Goal: Task Accomplishment & Management: Manage account settings

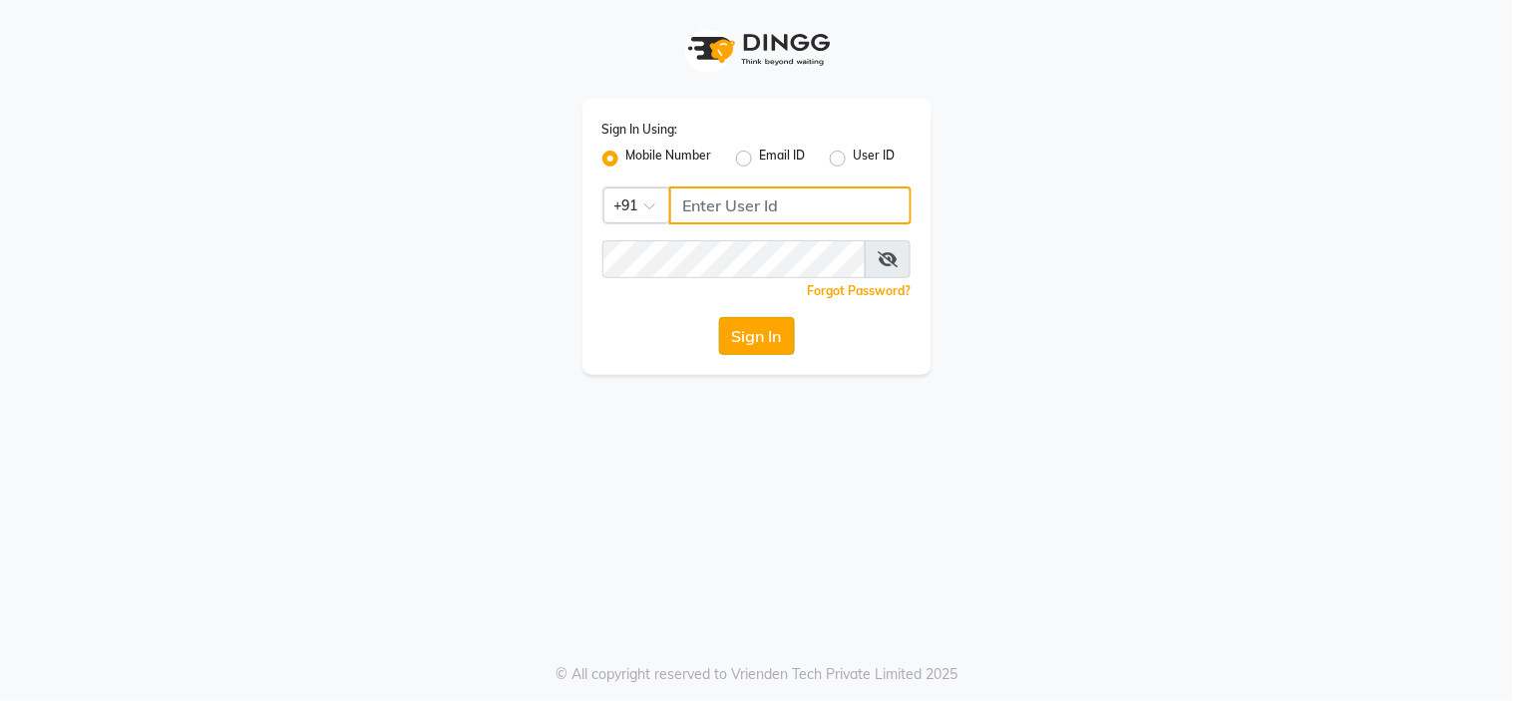
type input "1244903362"
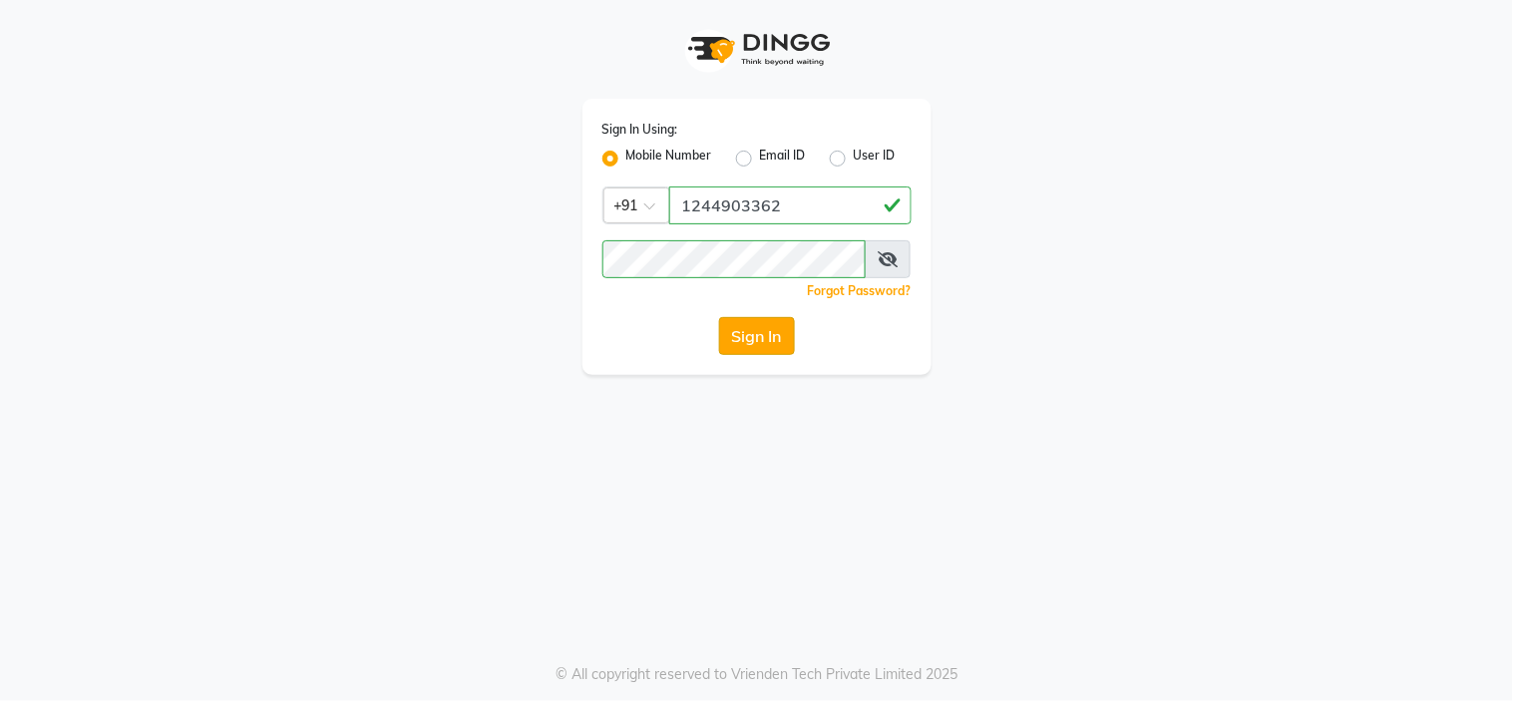
click at [738, 337] on button "Sign In" at bounding box center [757, 336] width 76 height 38
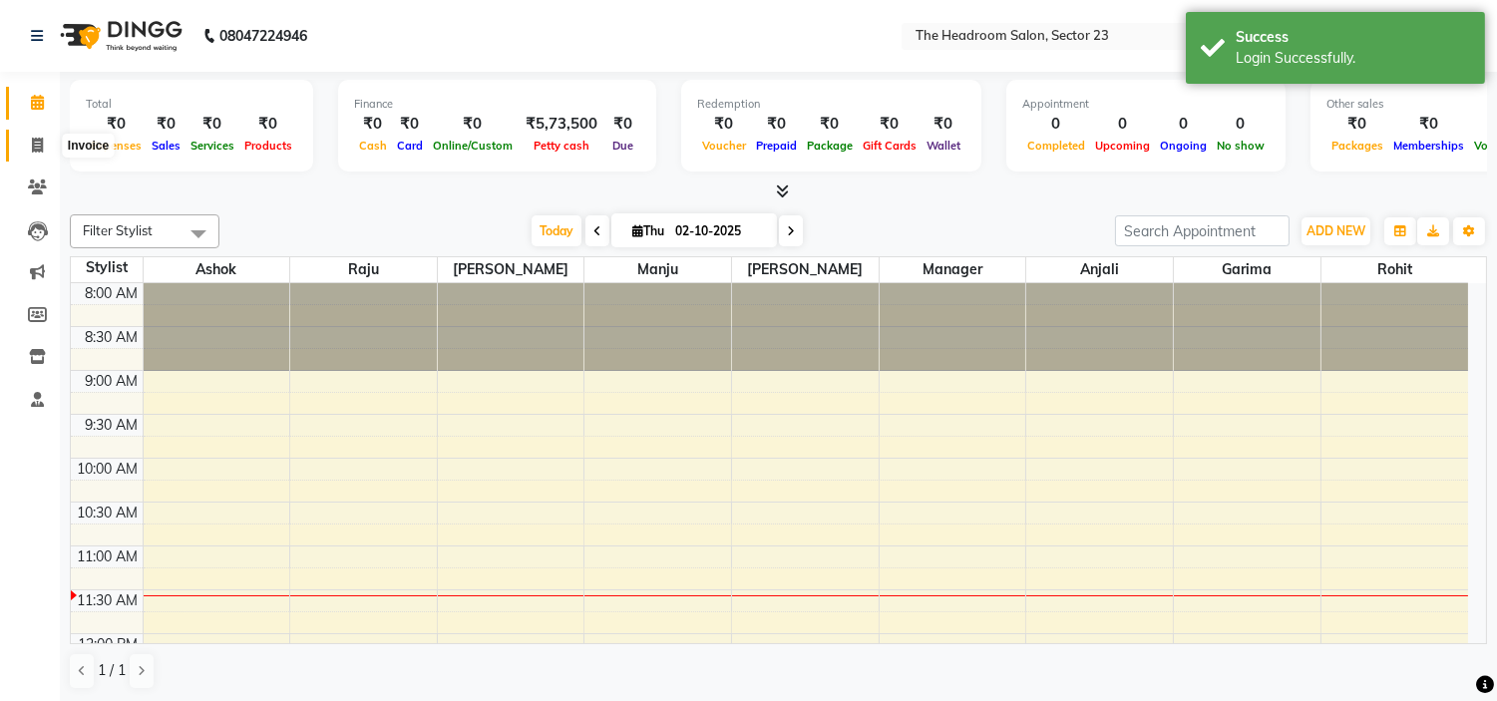
click at [33, 151] on icon at bounding box center [37, 145] width 11 height 15
select select "6796"
select select "service"
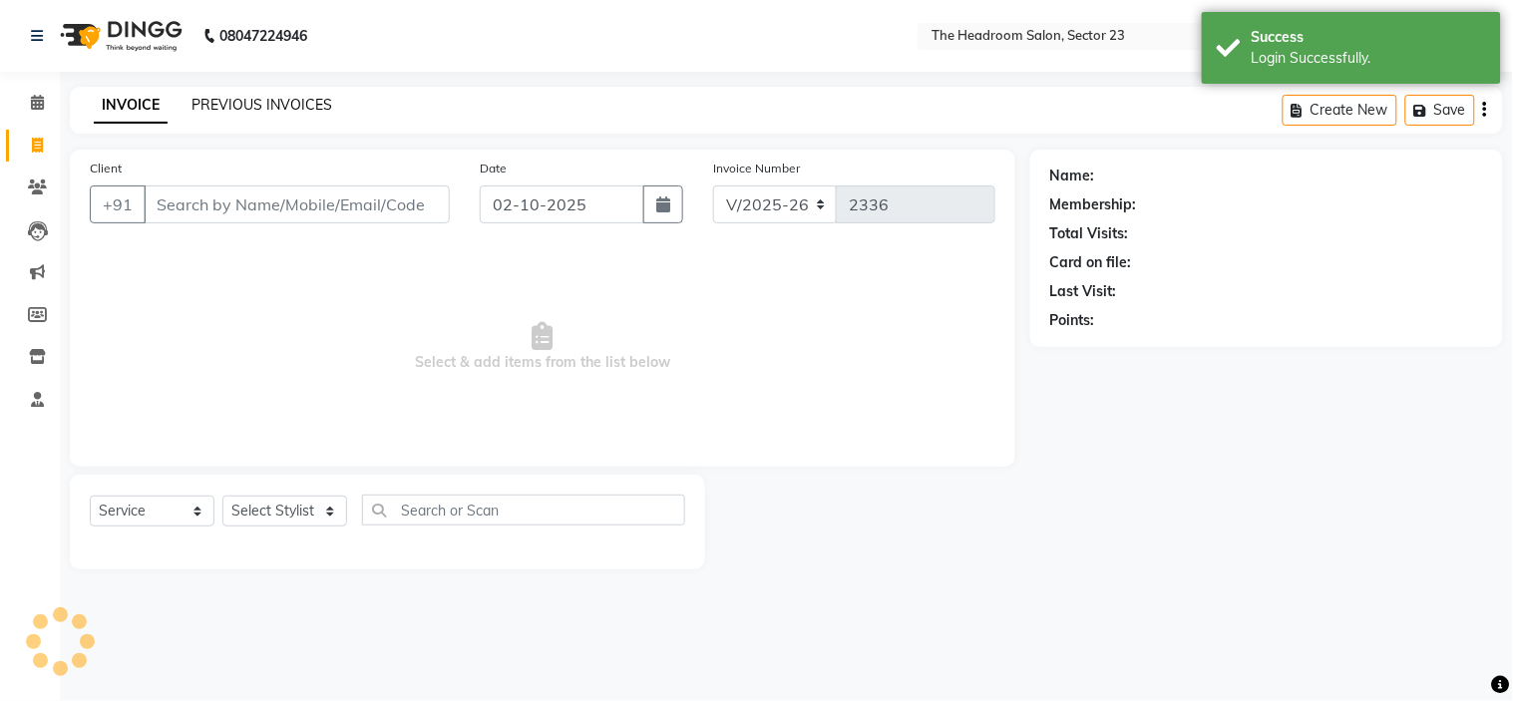
click at [244, 108] on link "PREVIOUS INVOICES" at bounding box center [262, 105] width 141 height 18
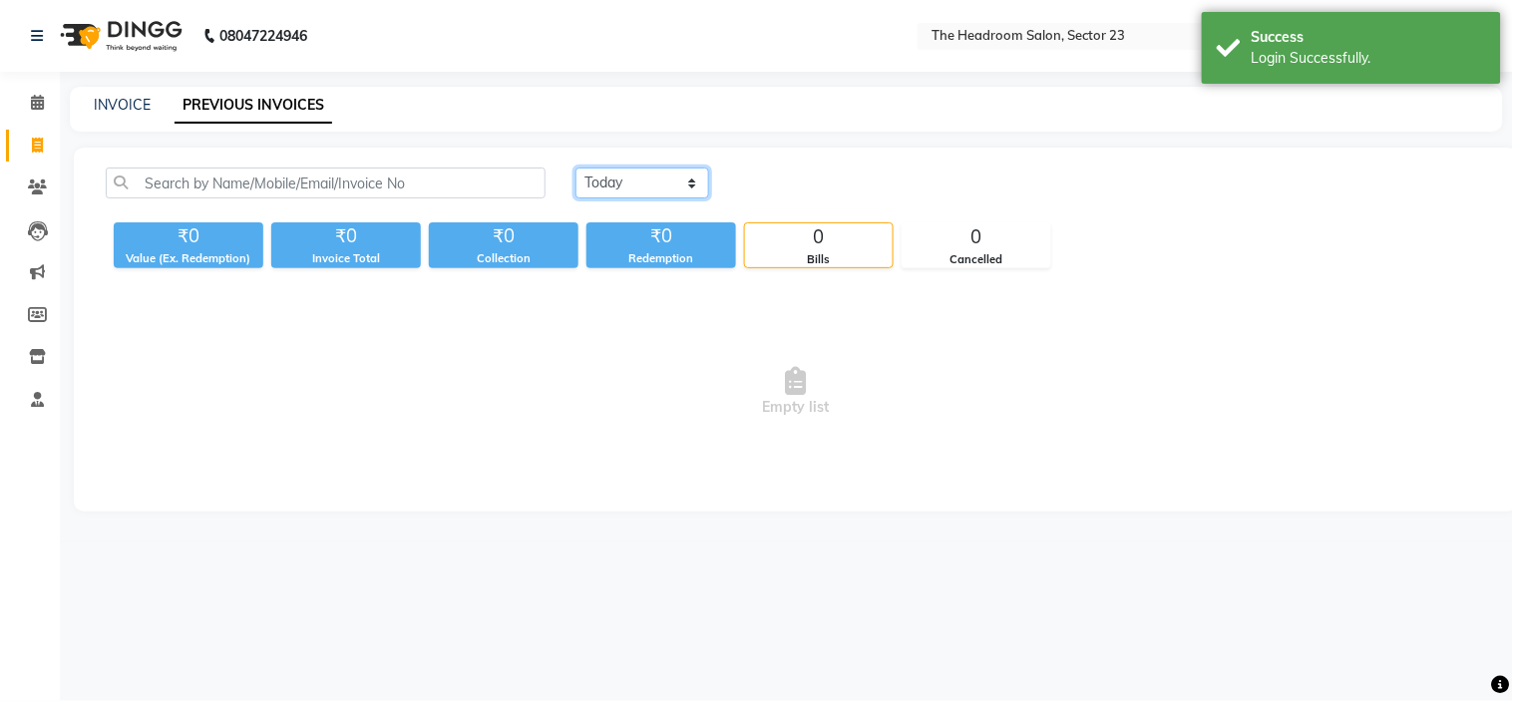
click at [690, 180] on select "Today Yesterday Custom Range" at bounding box center [643, 183] width 134 height 31
select select "yesterday"
click at [576, 168] on select "Today Yesterday Custom Range" at bounding box center [643, 183] width 134 height 31
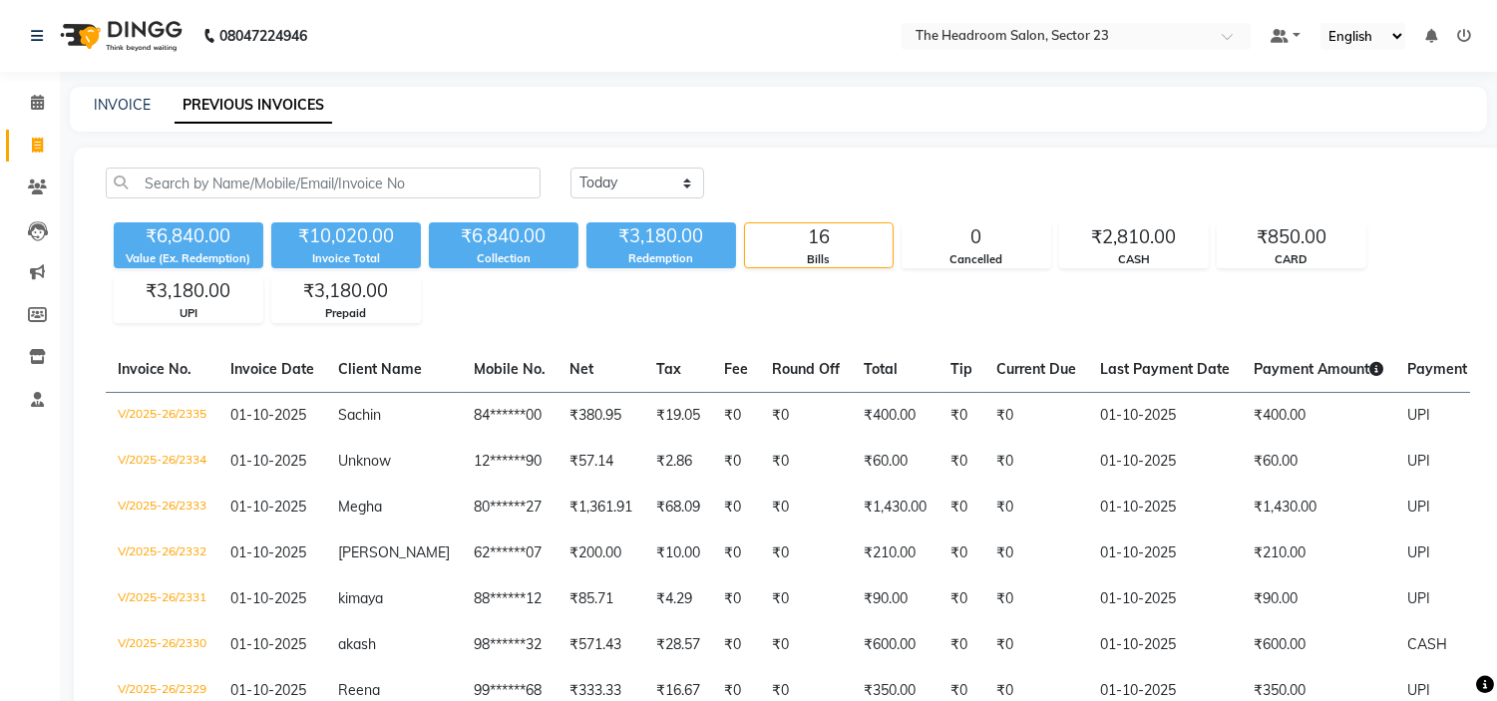
click at [54, 143] on li "Invoice" at bounding box center [30, 146] width 60 height 43
click at [32, 146] on icon at bounding box center [37, 145] width 11 height 15
select select "service"
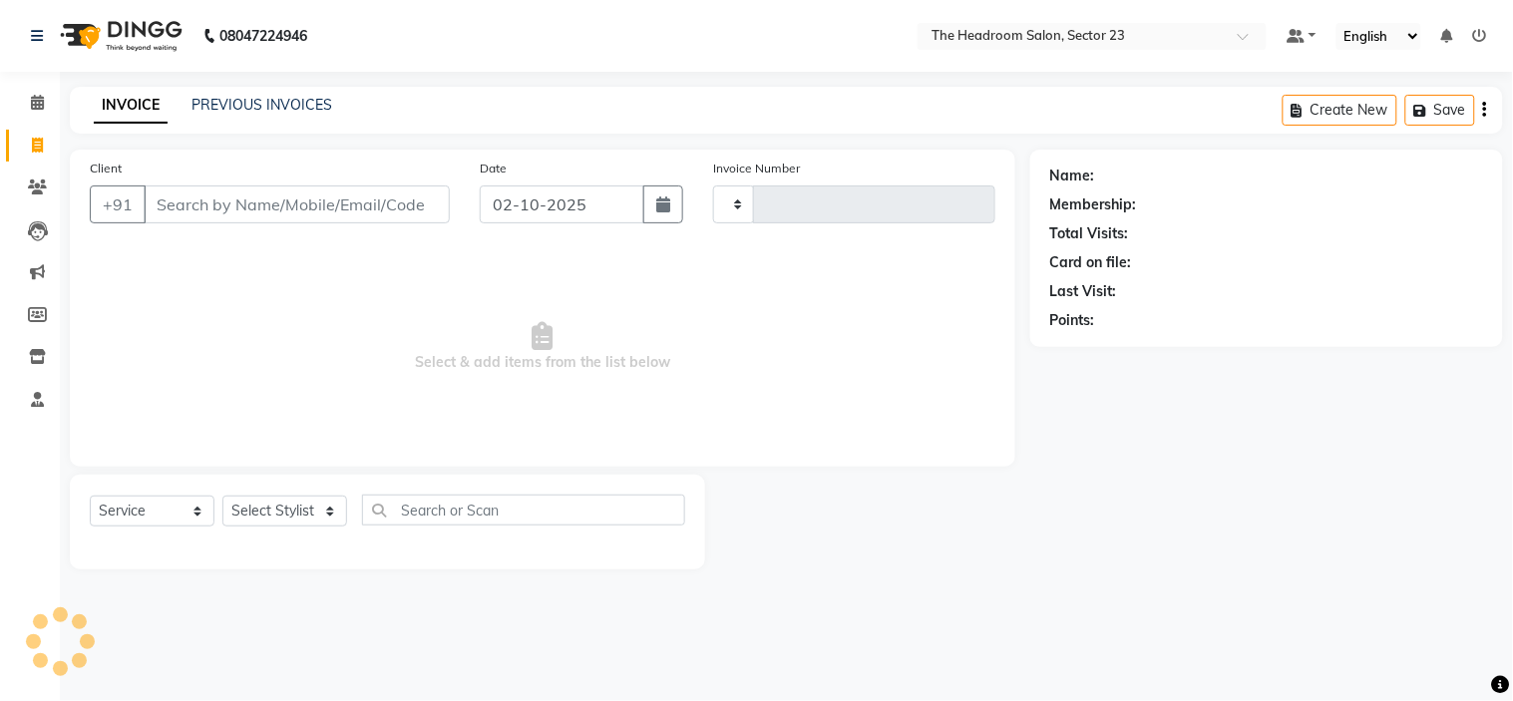
type input "2336"
select select "6796"
click at [257, 120] on div "INVOICE PREVIOUS INVOICES Create New Save" at bounding box center [786, 110] width 1433 height 47
click at [254, 114] on div "PREVIOUS INVOICES" at bounding box center [262, 105] width 141 height 21
click at [242, 110] on link "PREVIOUS INVOICES" at bounding box center [262, 105] width 141 height 18
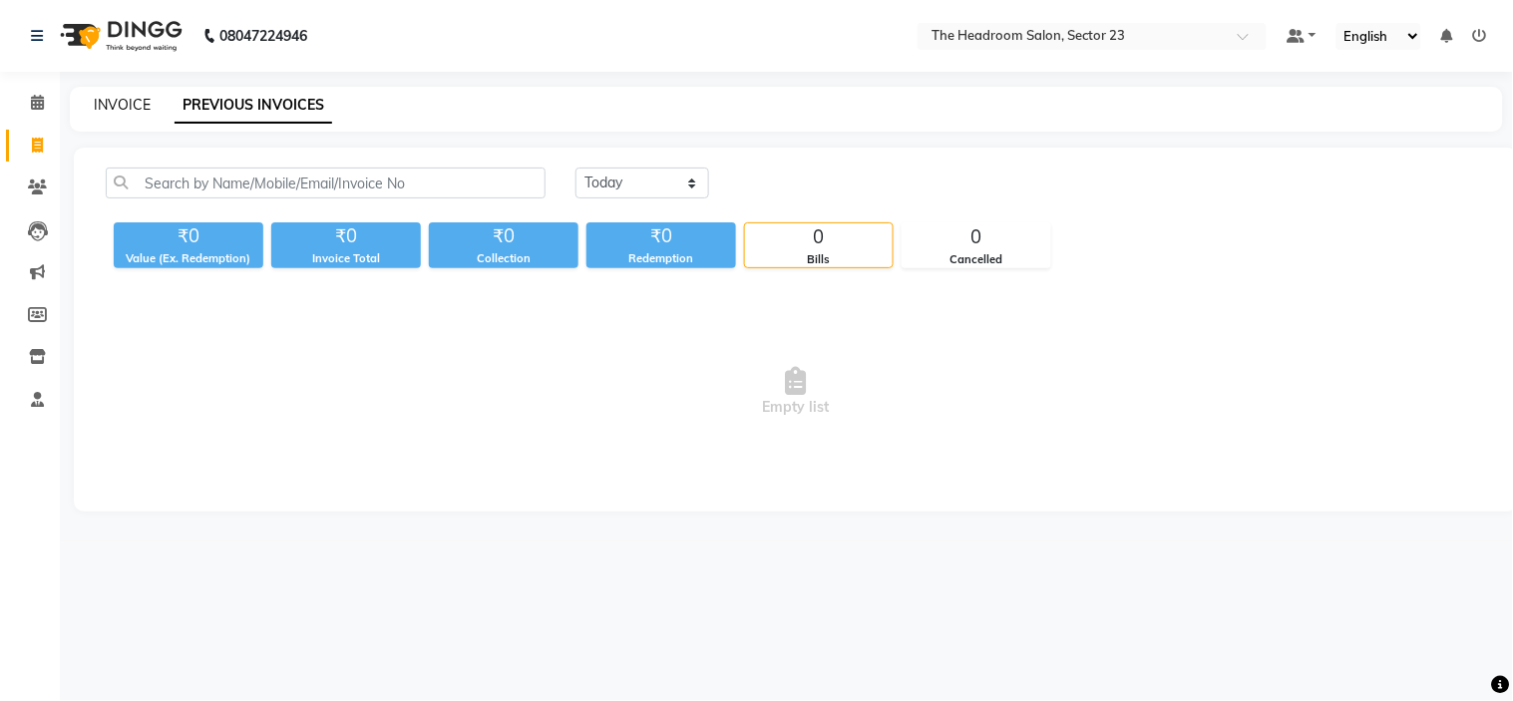
click at [125, 112] on link "INVOICE" at bounding box center [122, 105] width 57 height 18
select select "service"
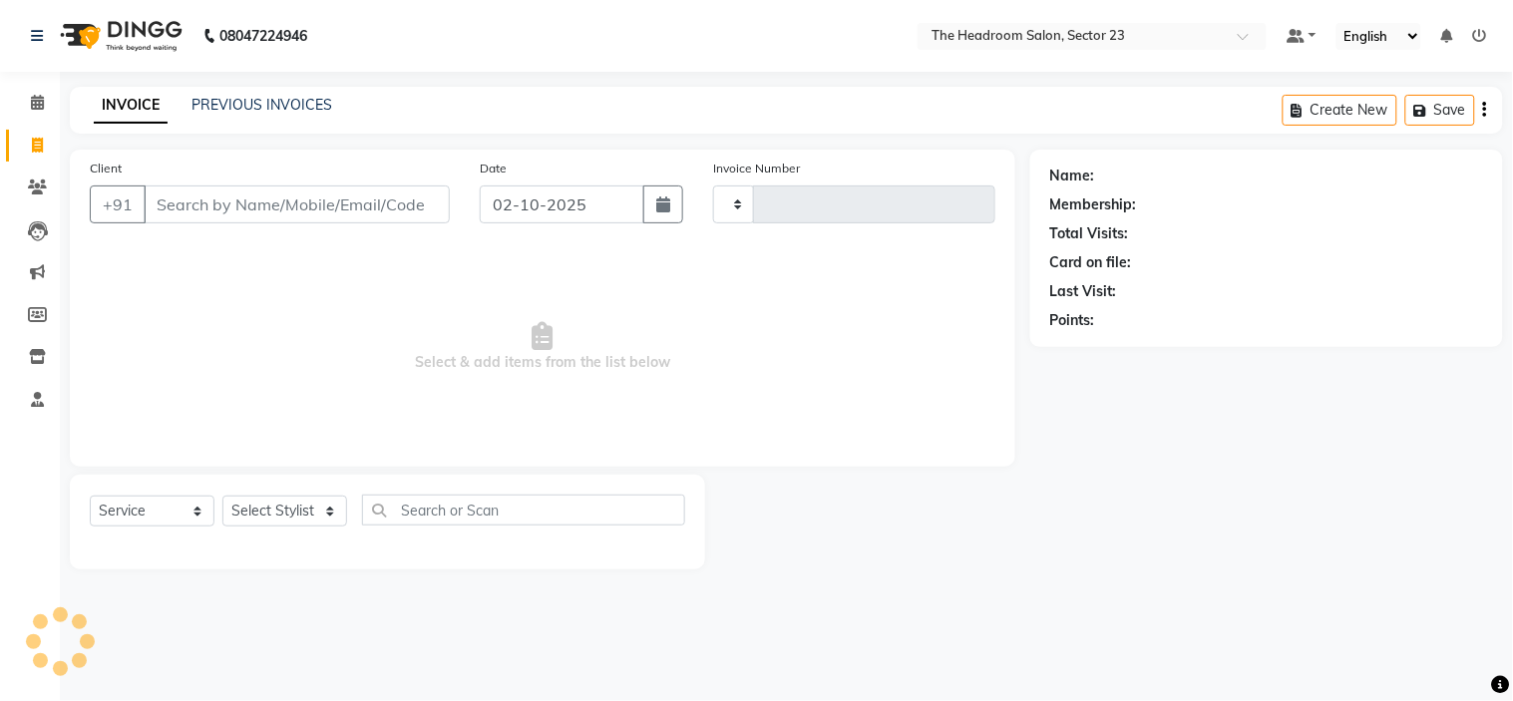
type input "2336"
select select "6796"
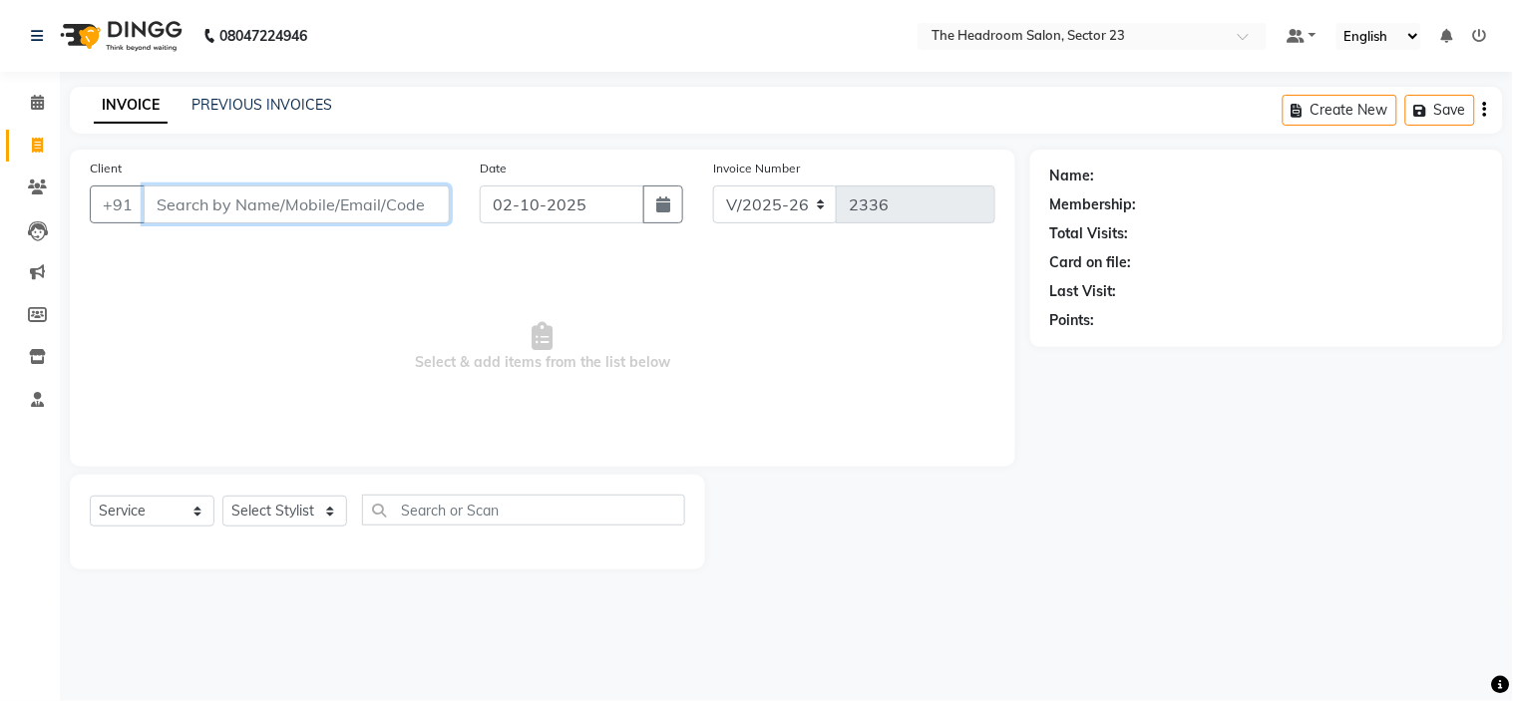
click at [199, 204] on input "Client" at bounding box center [297, 205] width 306 height 38
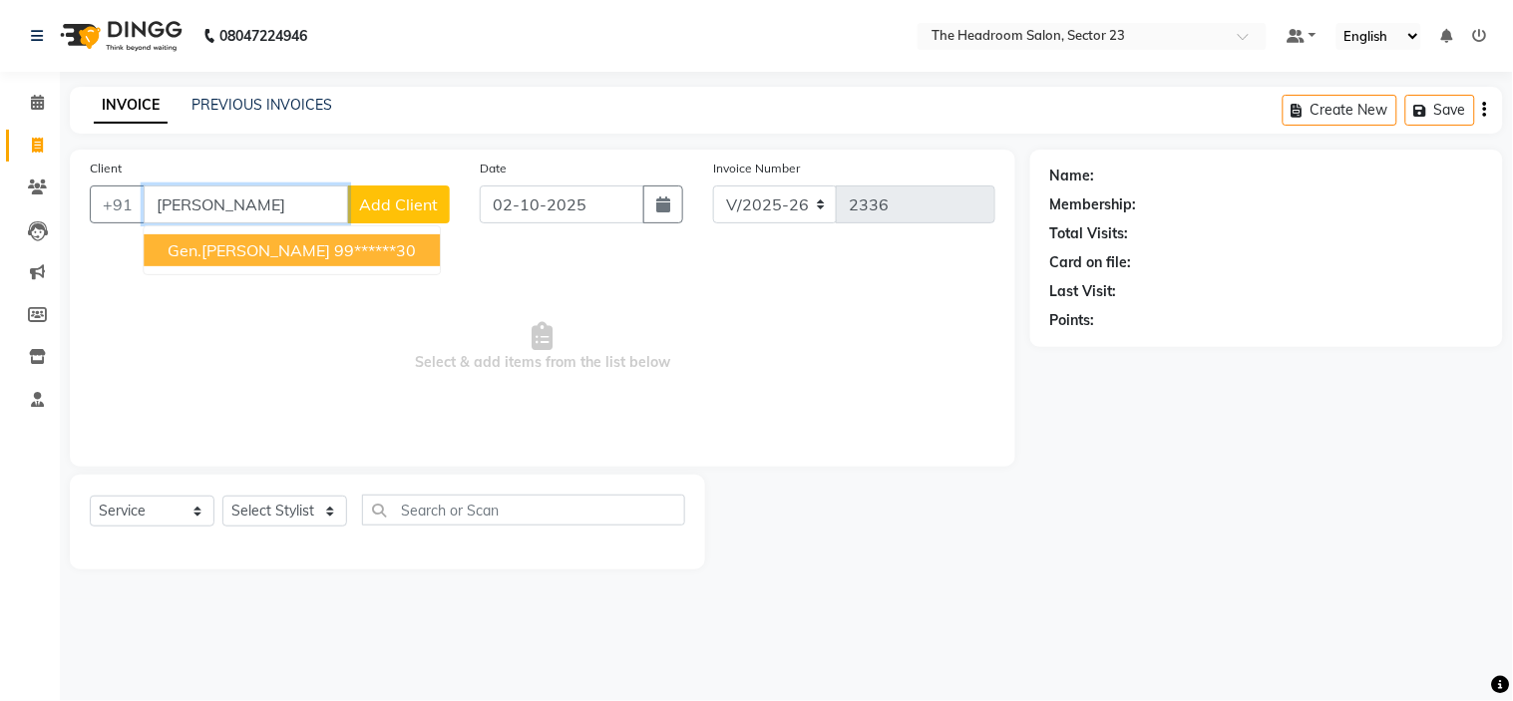
click at [233, 242] on span "gen.rajendar" at bounding box center [249, 250] width 163 height 20
type input "99******30"
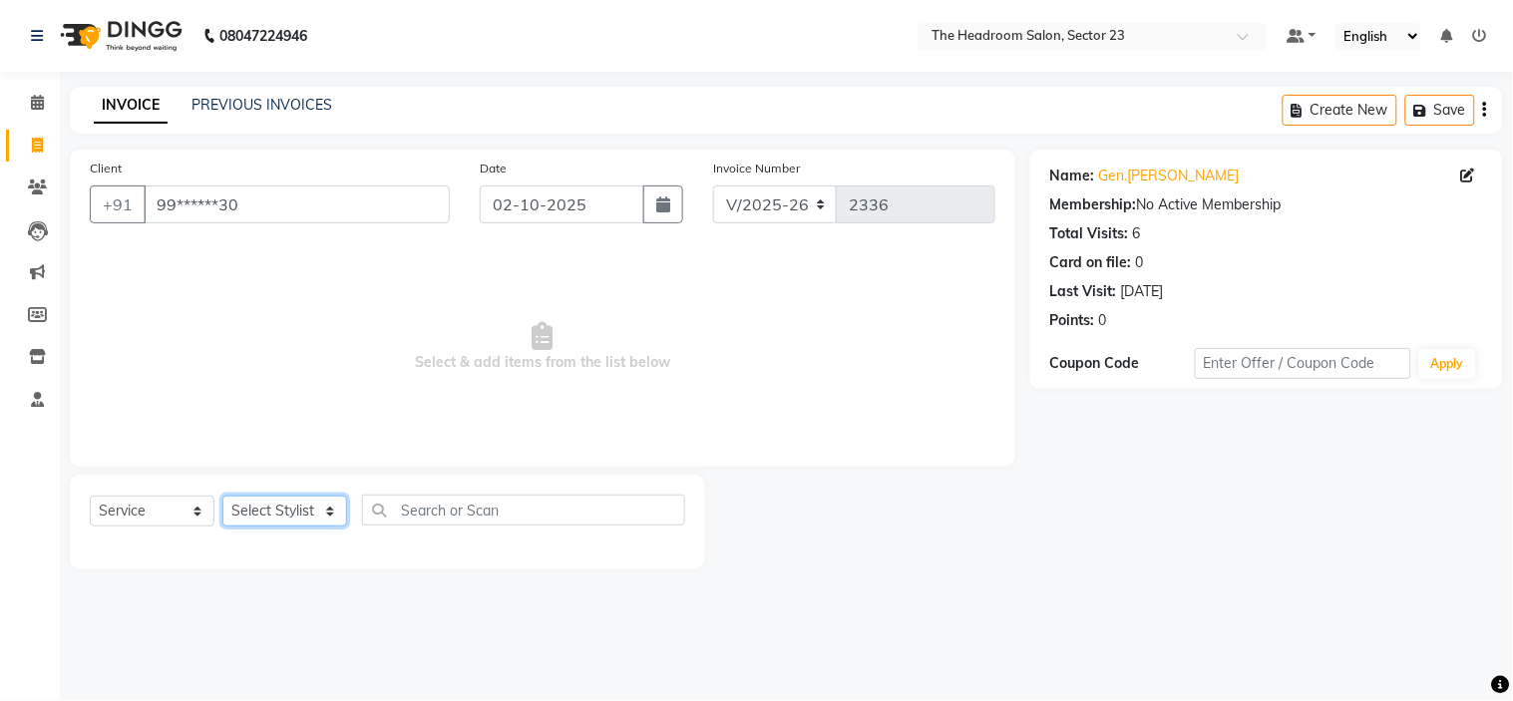
click at [294, 503] on select "Select Stylist Anjali Anubha Ashok Garima Manager Manju Raju Rohit Shahbaz" at bounding box center [284, 511] width 125 height 31
select select "53420"
click at [222, 497] on select "Select Stylist Anjali Anubha Ashok Garima Manager Manju Raju Rohit Shahbaz" at bounding box center [284, 511] width 125 height 31
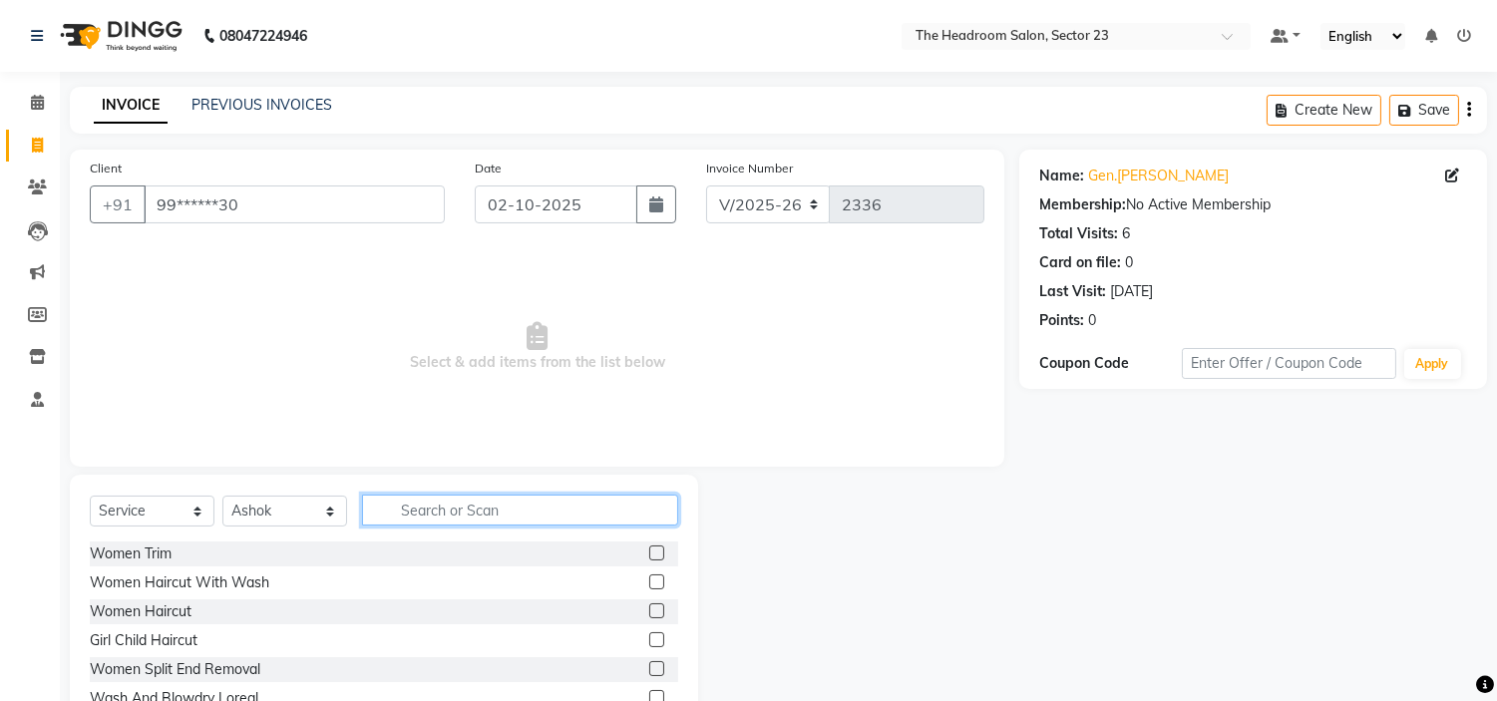
click at [460, 524] on input "text" at bounding box center [520, 510] width 316 height 31
type input "w"
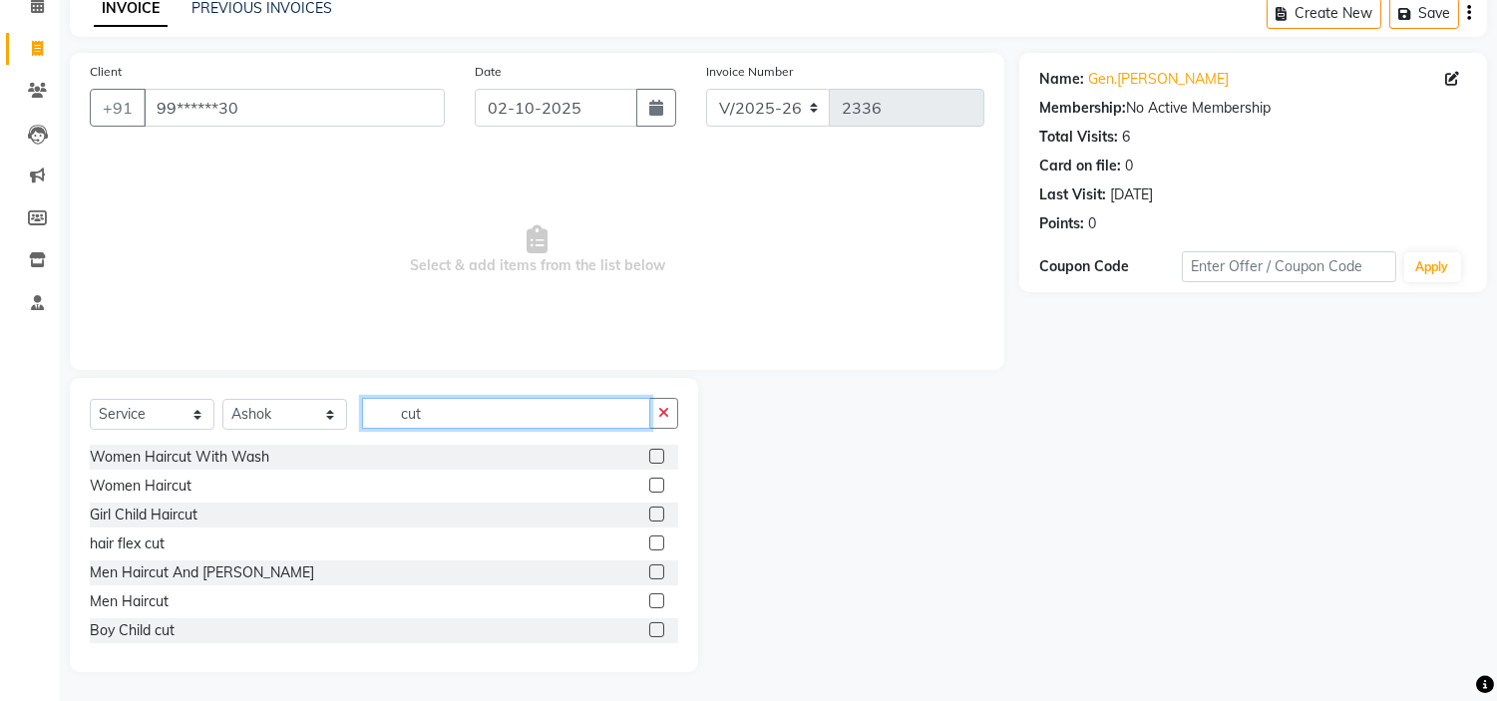
scroll to position [44, 0]
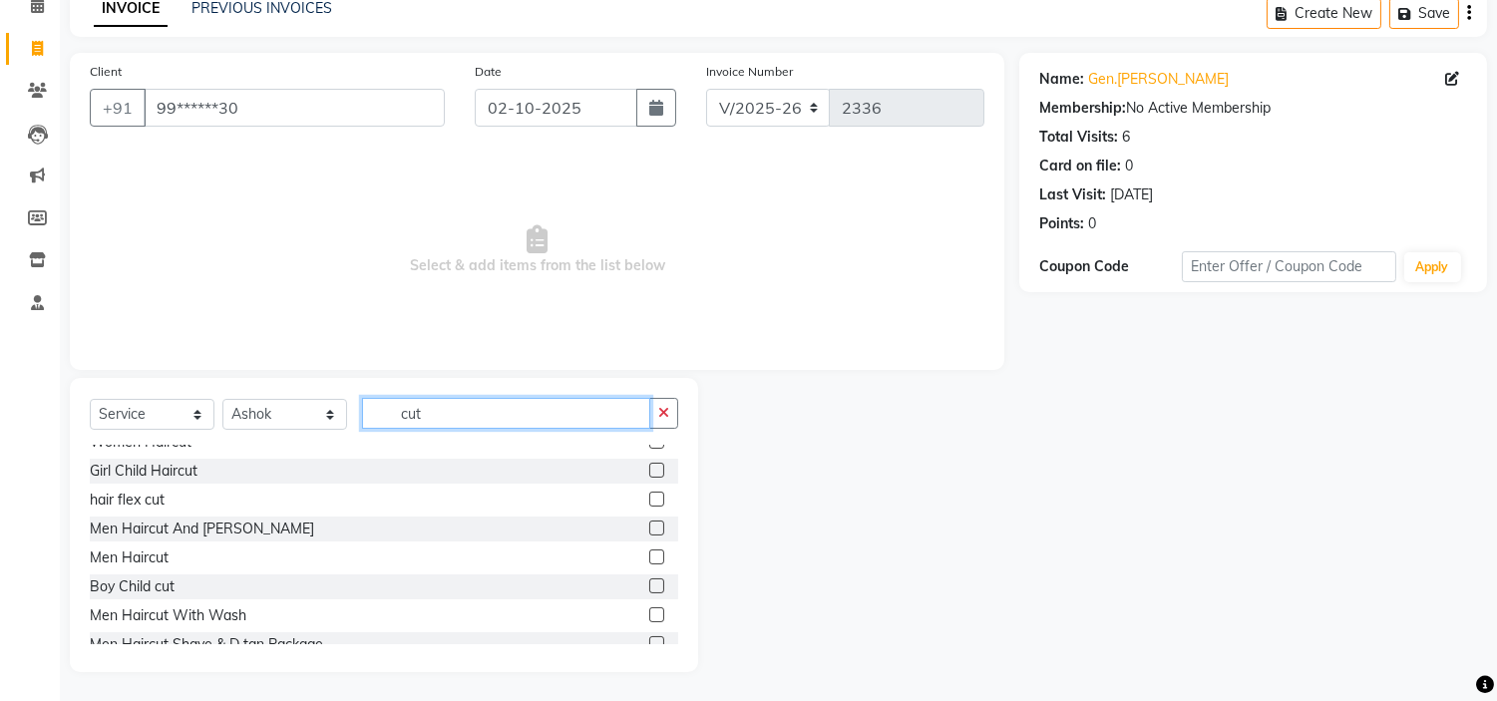
type input "cut"
click at [649, 607] on label at bounding box center [656, 614] width 15 height 15
click at [649, 609] on input "checkbox" at bounding box center [655, 615] width 13 height 13
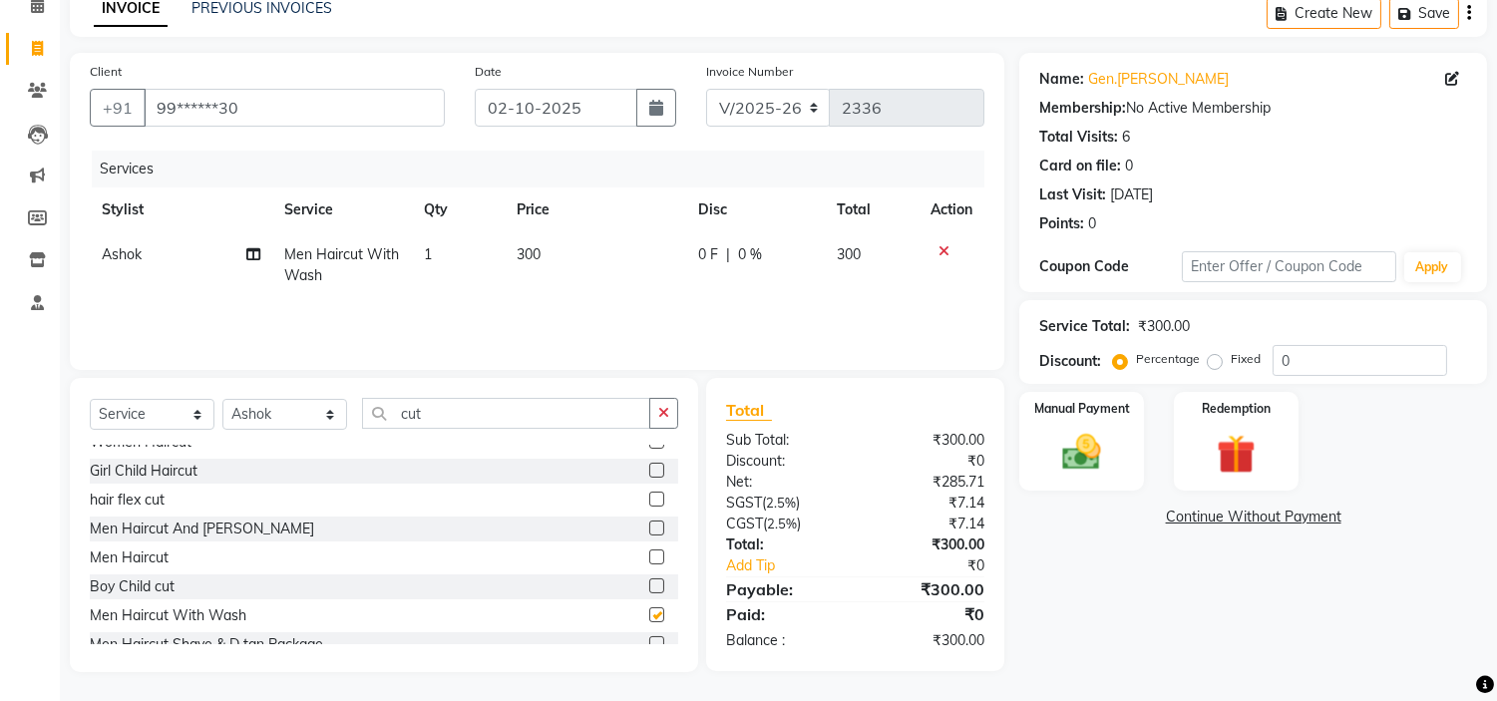
checkbox input "false"
click at [481, 411] on input "cut" at bounding box center [506, 413] width 288 height 31
type input "c"
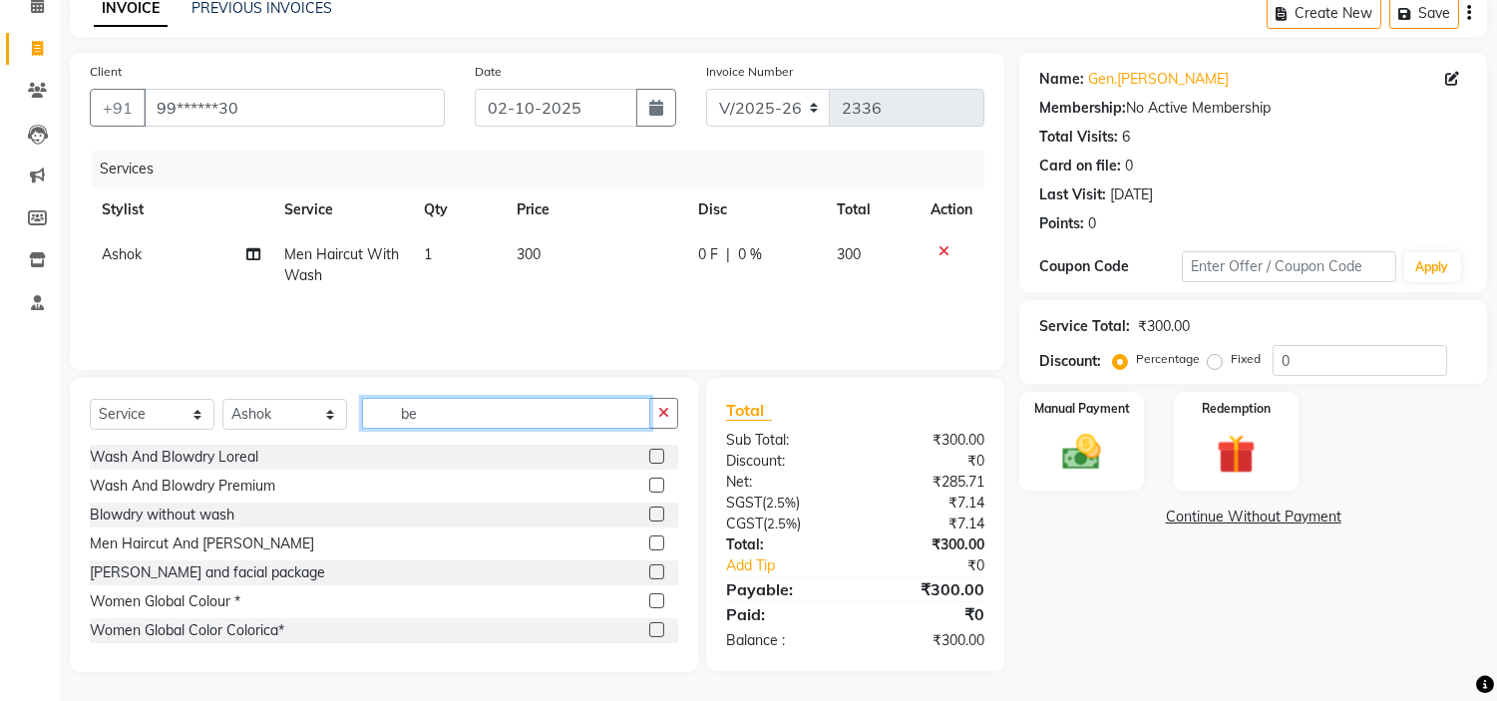
scroll to position [96, 0]
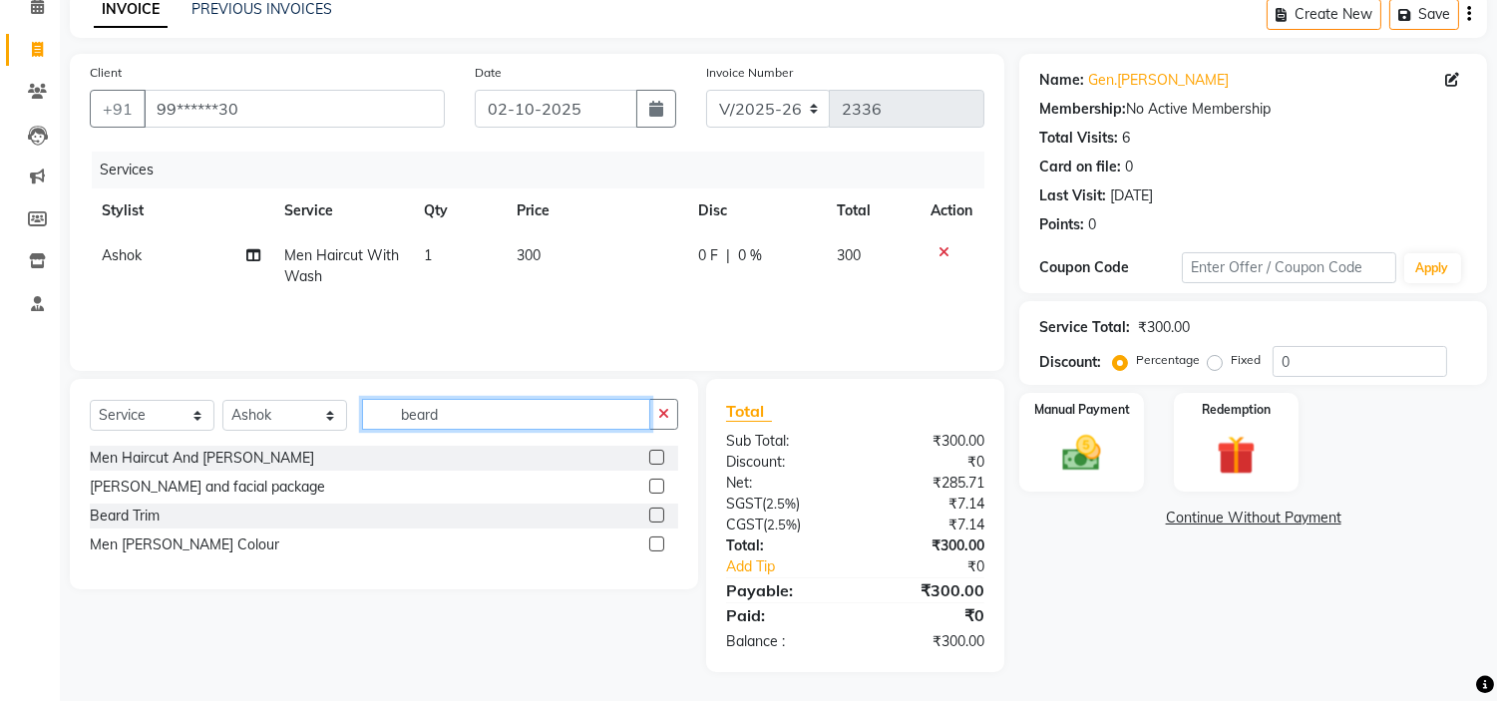
type input "beard"
click at [660, 511] on label at bounding box center [656, 515] width 15 height 15
click at [660, 511] on input "checkbox" at bounding box center [655, 516] width 13 height 13
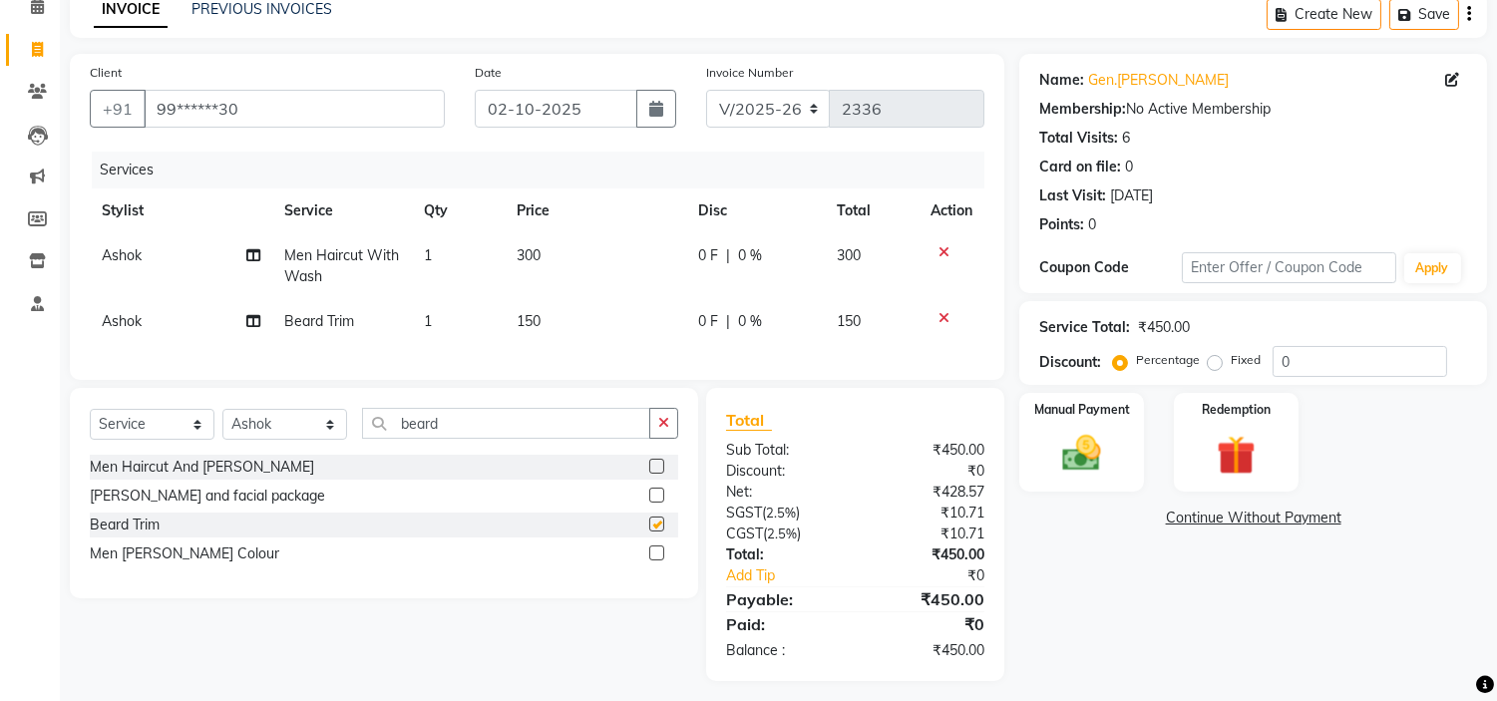
checkbox input "false"
click at [444, 416] on div "Select Service Product Membership Package Voucher Prepaid Gift Card Select Styl…" at bounding box center [384, 493] width 628 height 210
click at [307, 435] on select "Select Stylist Anjali Anubha Ashok Garima Manager Manju Raju Rohit Shahbaz" at bounding box center [284, 424] width 125 height 31
select select "53421"
click at [222, 426] on select "Select Stylist Anjali Anubha Ashok Garima Manager Manju Raju Rohit Shahbaz" at bounding box center [284, 424] width 125 height 31
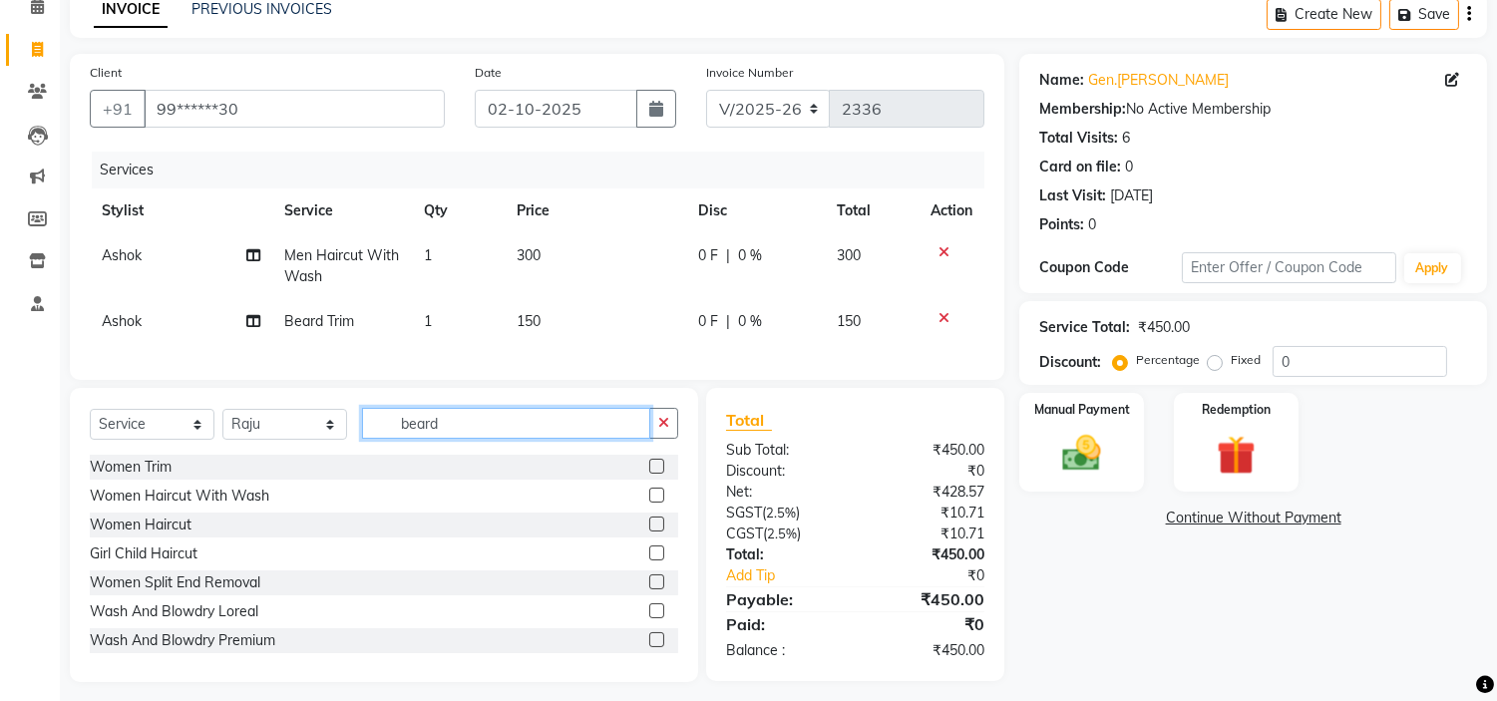
click at [469, 439] on input "beard" at bounding box center [506, 423] width 288 height 31
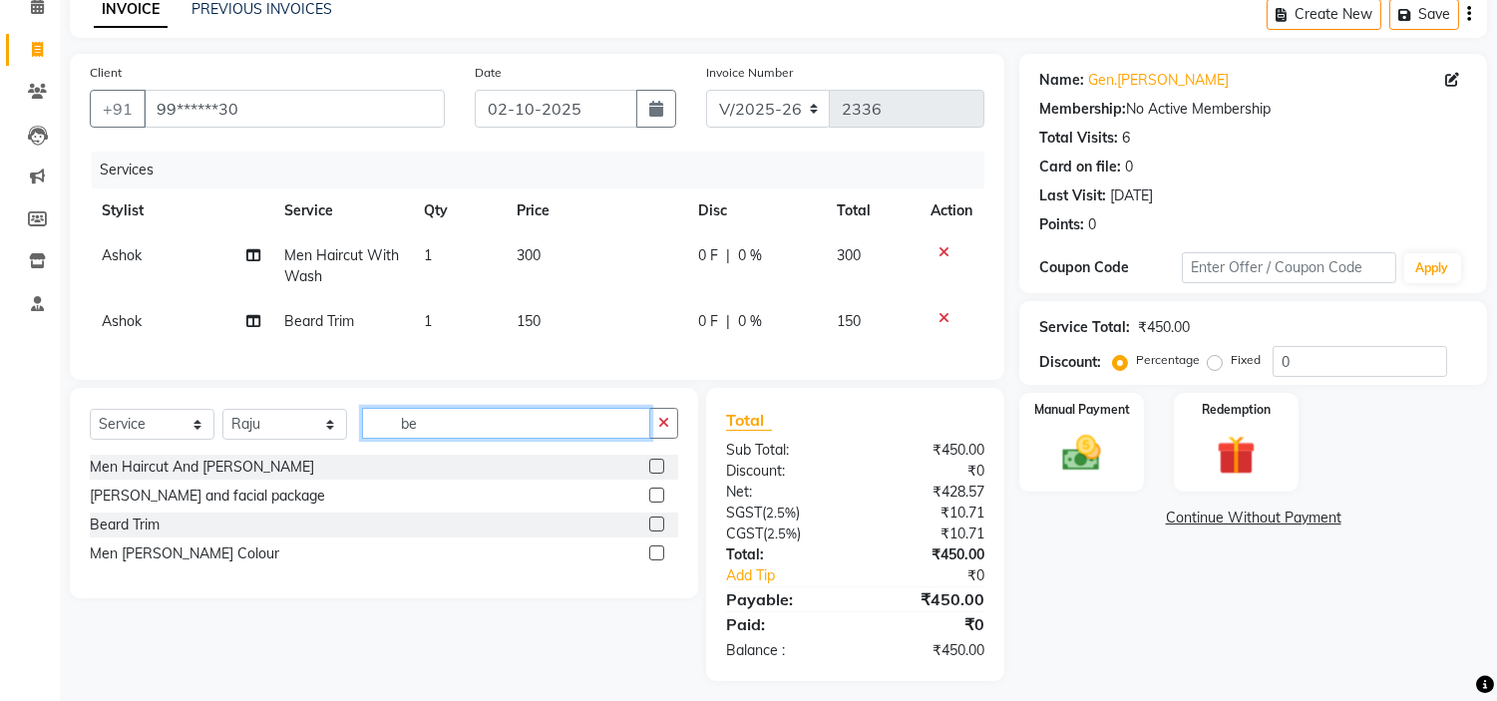
type input "b"
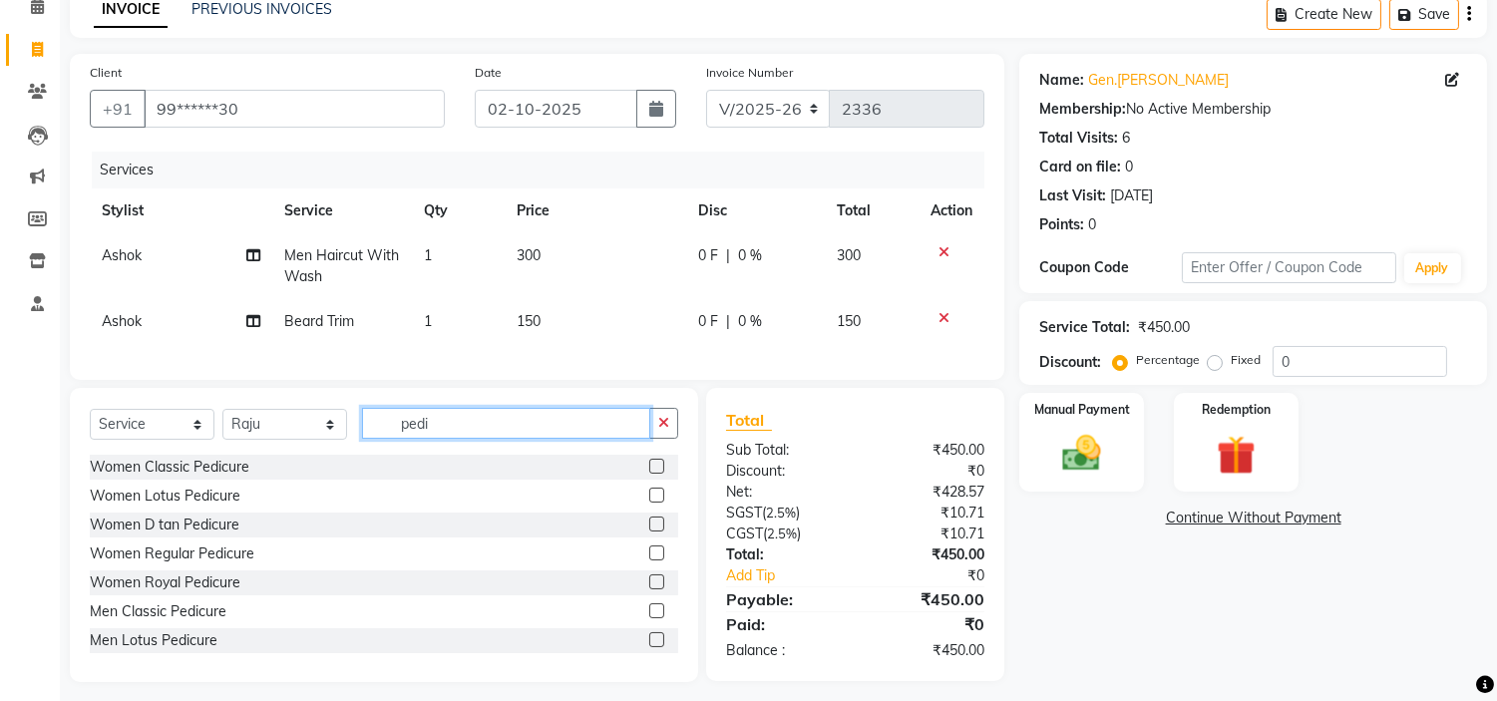
type input "pedi"
click at [649, 618] on label at bounding box center [656, 610] width 15 height 15
click at [649, 618] on input "checkbox" at bounding box center [655, 611] width 13 height 13
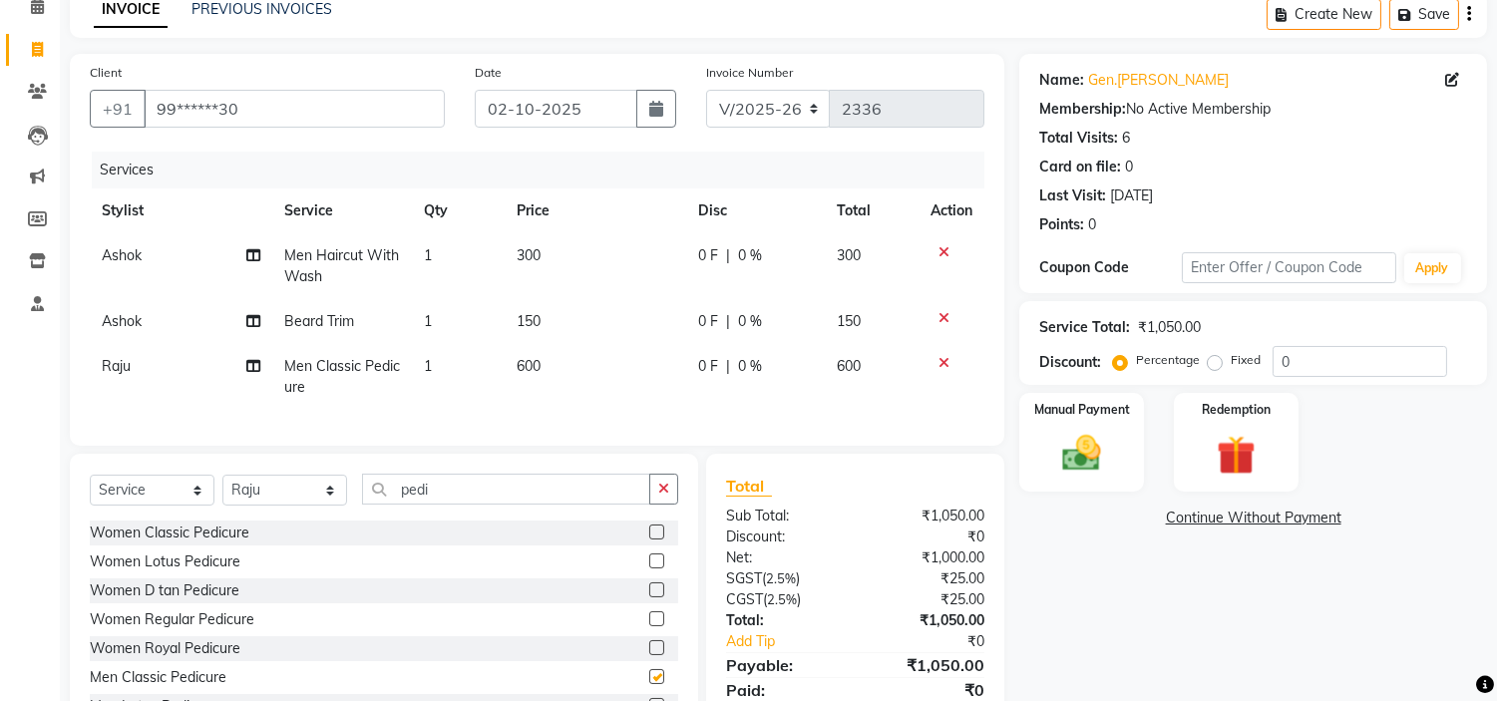
checkbox input "false"
click at [372, 107] on input "99******30" at bounding box center [294, 109] width 301 height 38
type input "9"
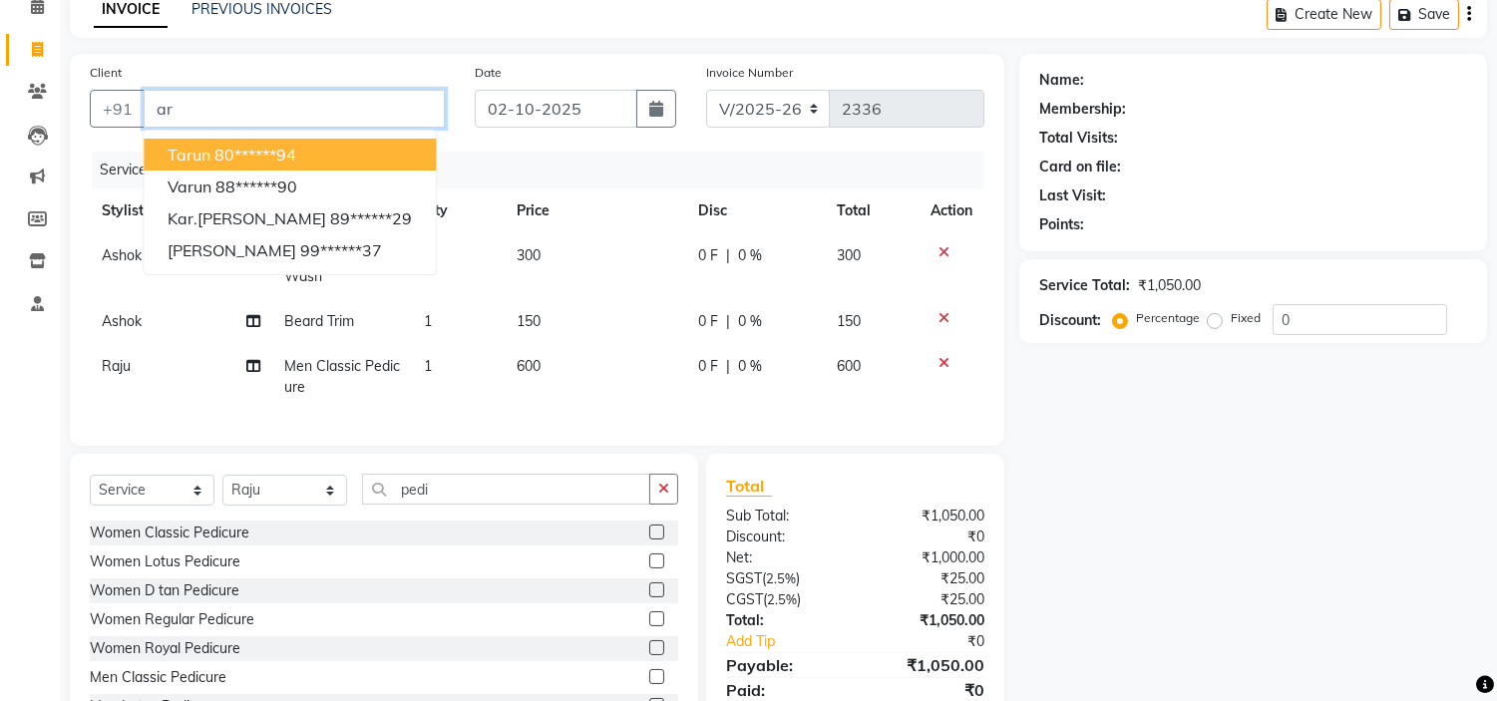
type input "a"
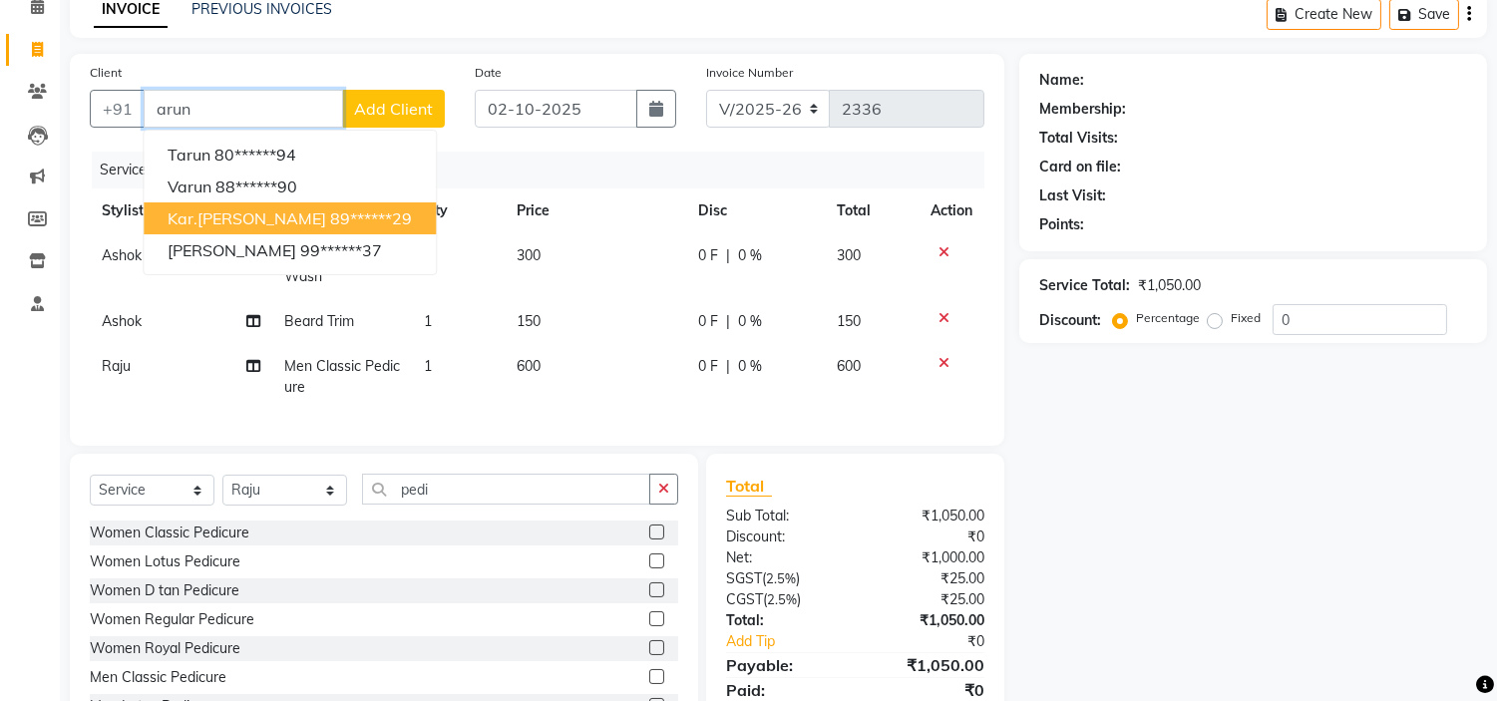
click at [275, 211] on span "kar.[PERSON_NAME]" at bounding box center [247, 218] width 159 height 20
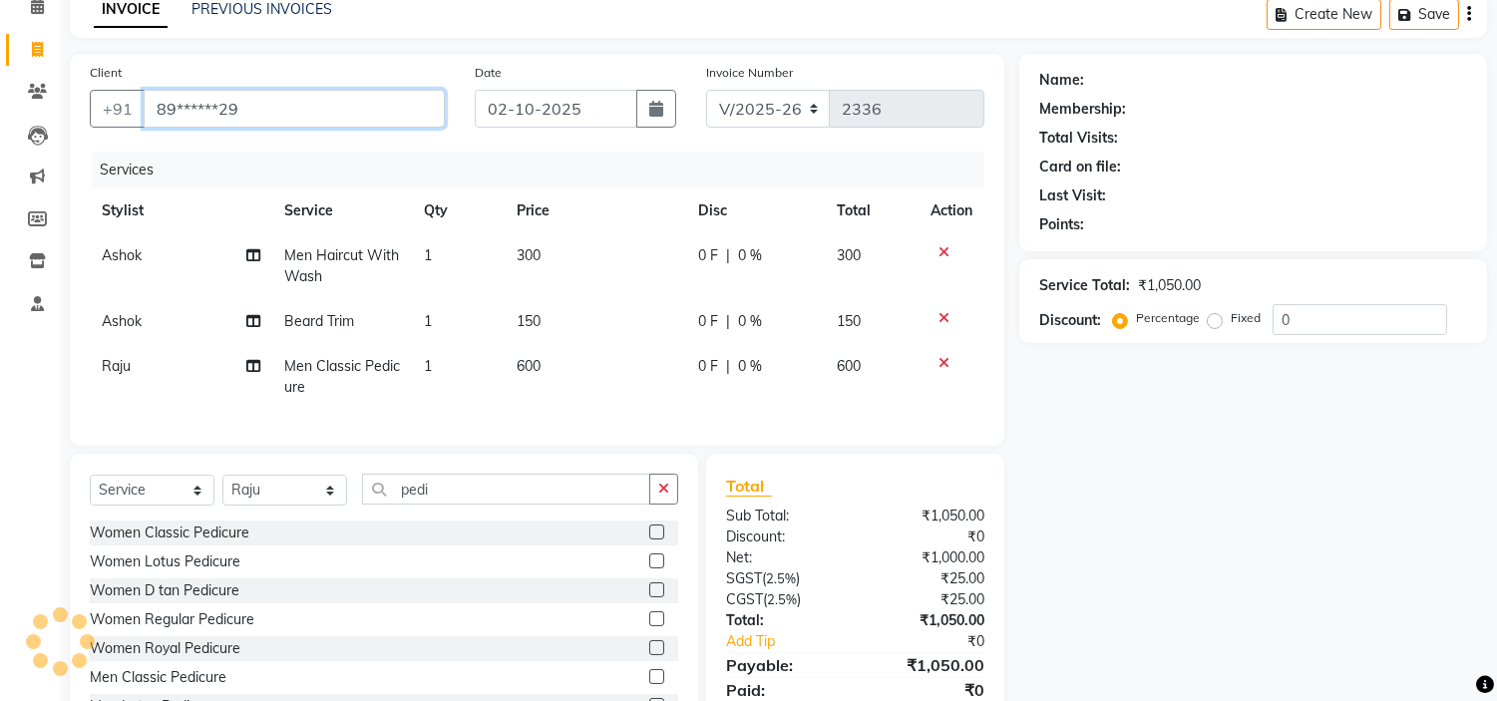
type input "89******29"
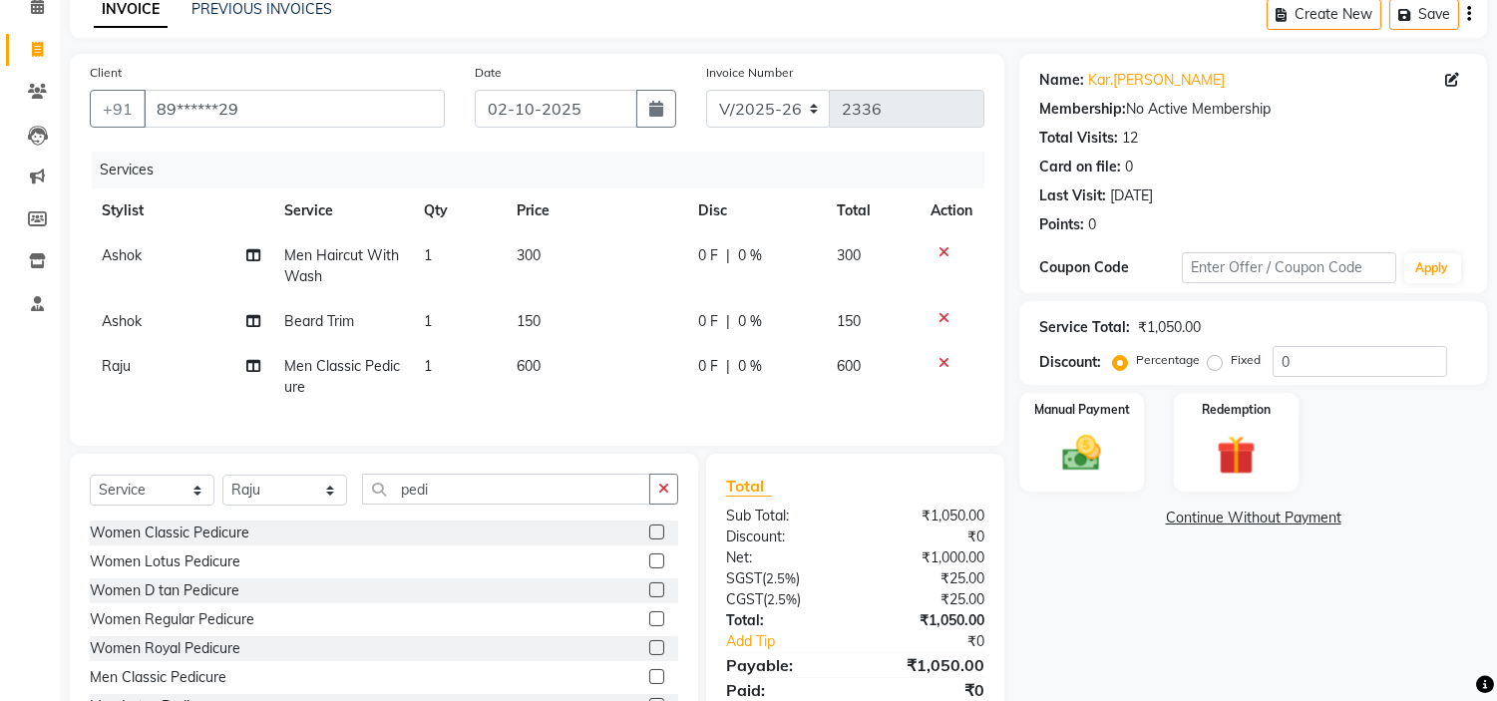
click at [1220, 584] on div "Name: Kar.arun Nayyar Membership: No Active Membership Total Visits: 12 Card on…" at bounding box center [1260, 401] width 483 height 694
click at [1430, 24] on button "Save" at bounding box center [1424, 14] width 70 height 31
click at [37, 48] on icon at bounding box center [37, 49] width 11 height 15
select select "service"
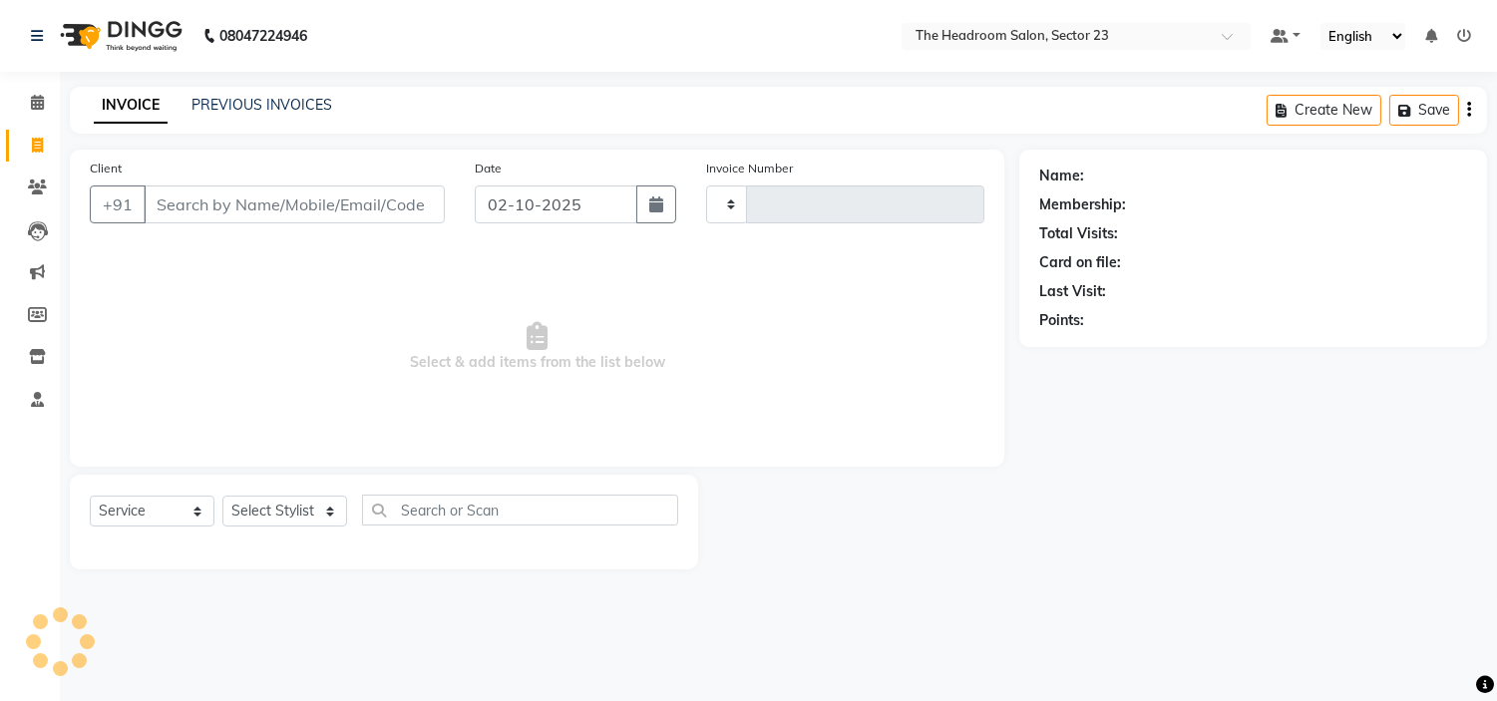
scroll to position [0, 0]
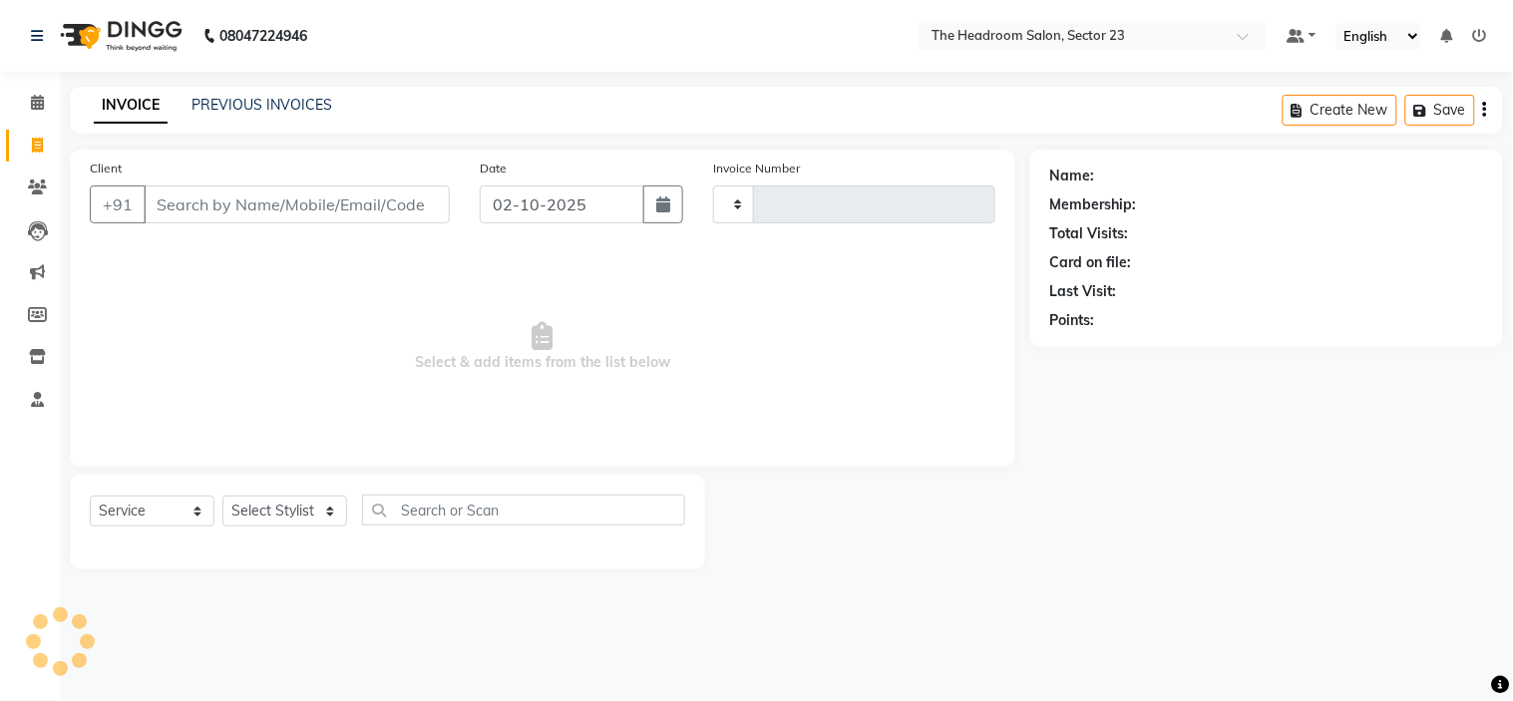
type input "2336"
select select "6796"
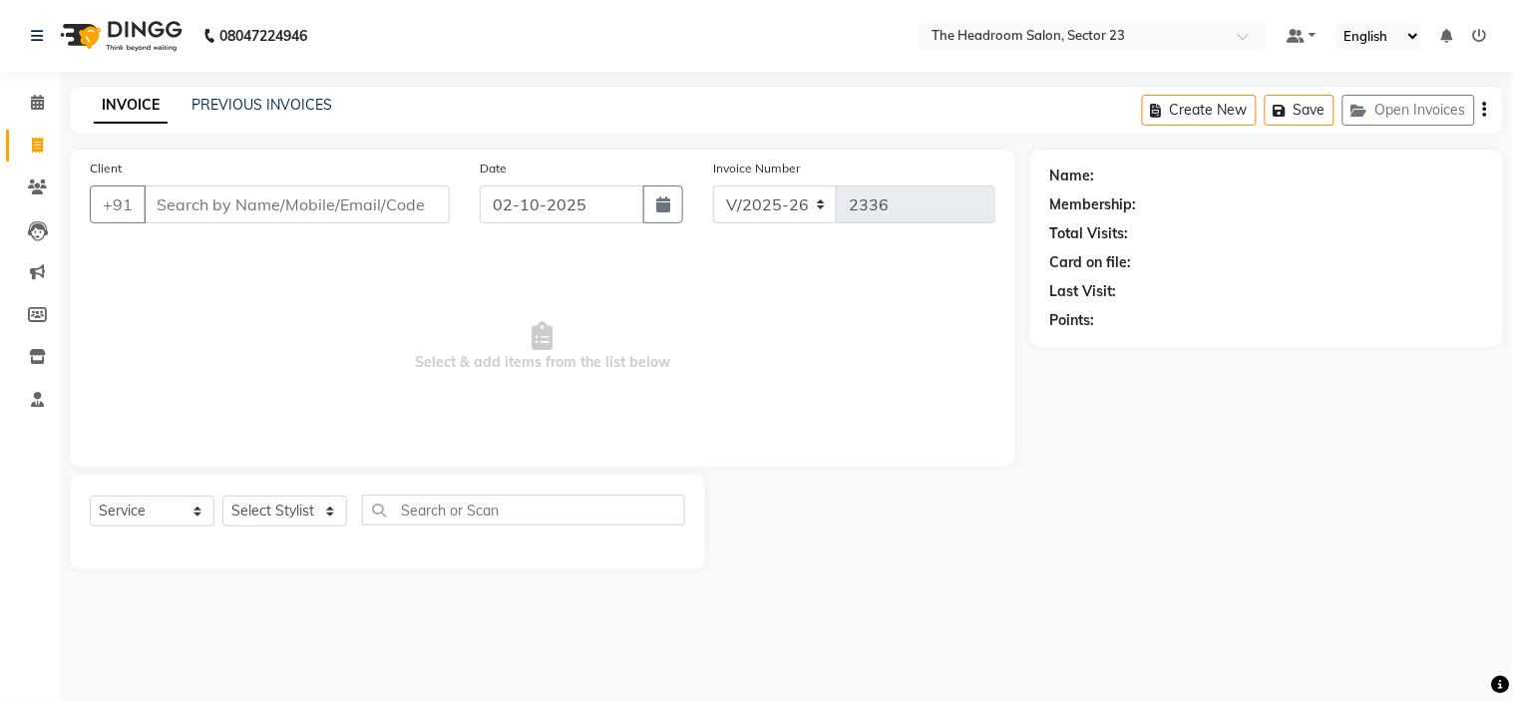
click at [225, 214] on input "Client" at bounding box center [297, 205] width 306 height 38
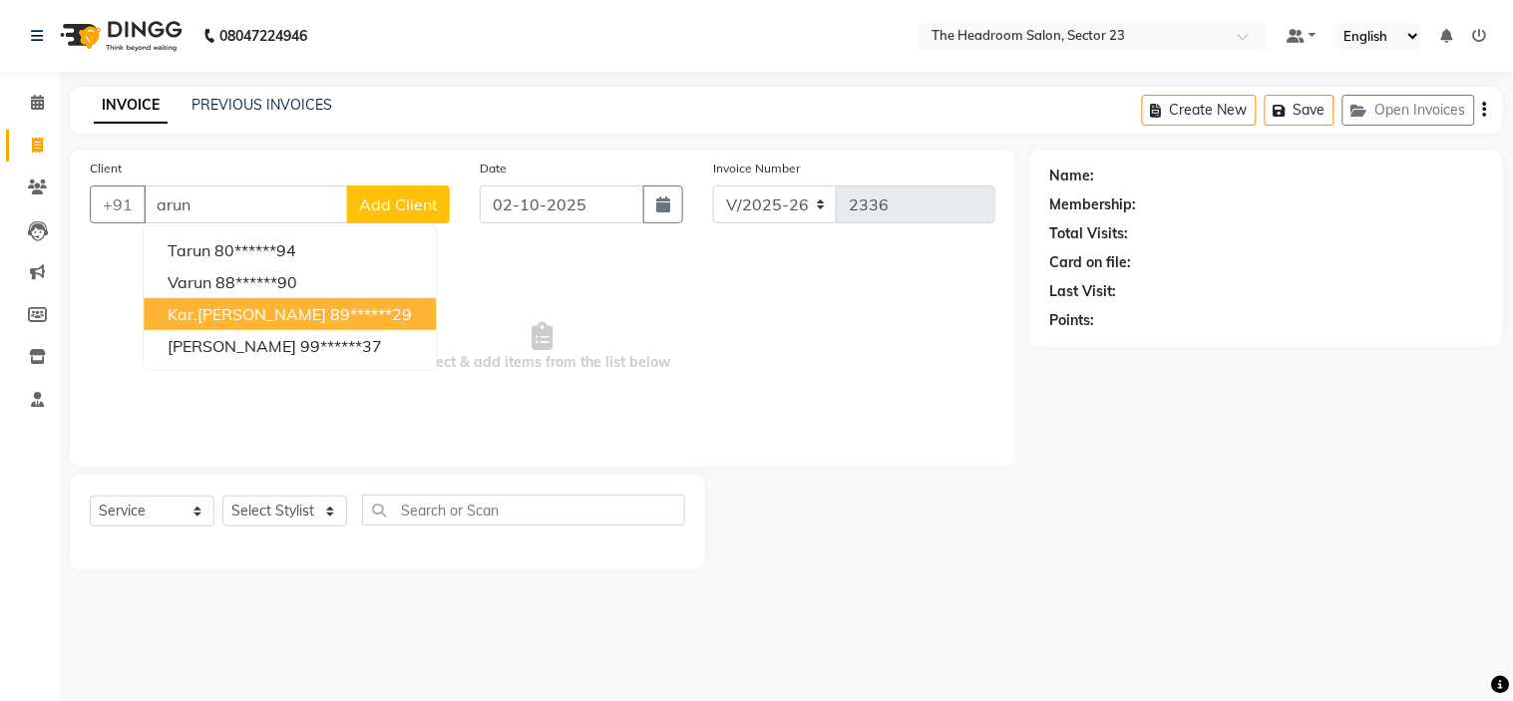
click at [330, 320] on ngb-highlight "89******29" at bounding box center [371, 314] width 82 height 20
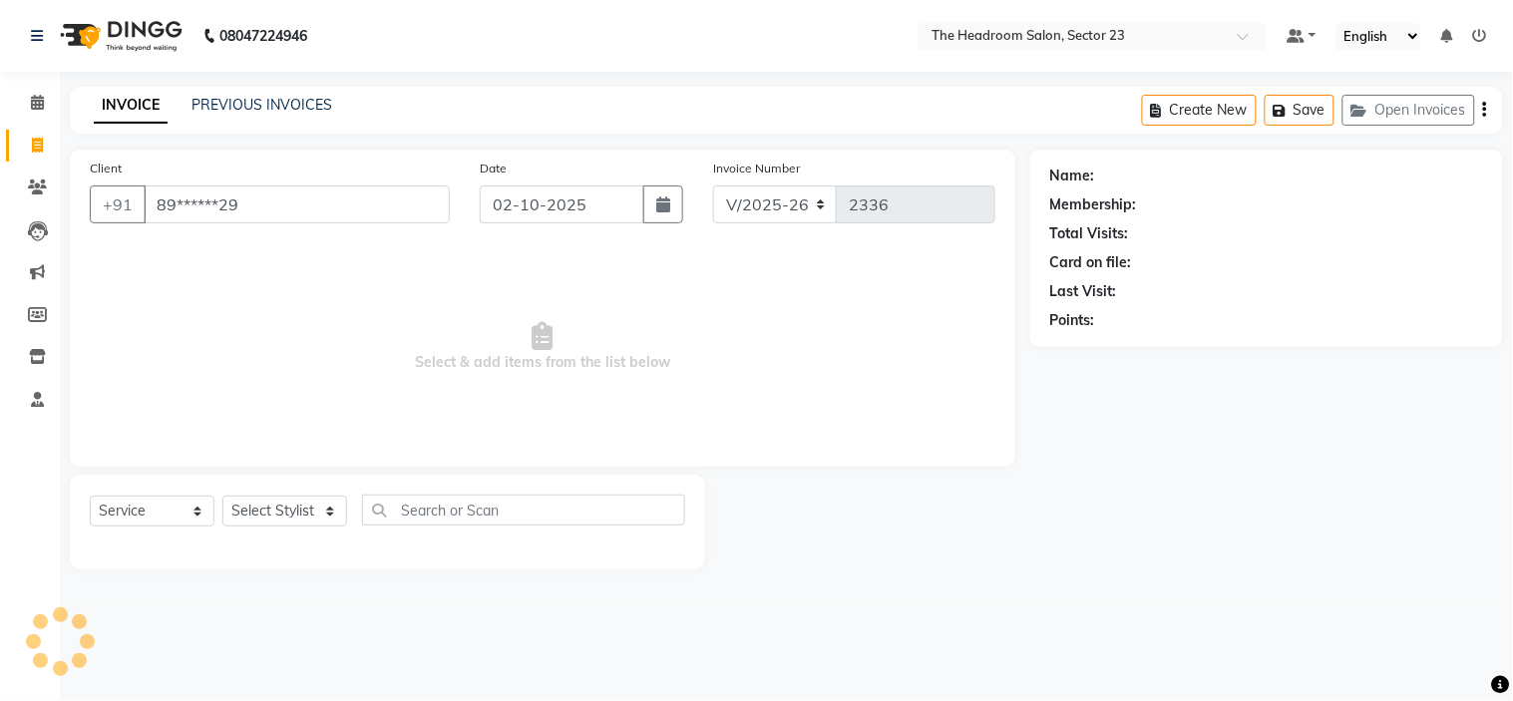
type input "89******29"
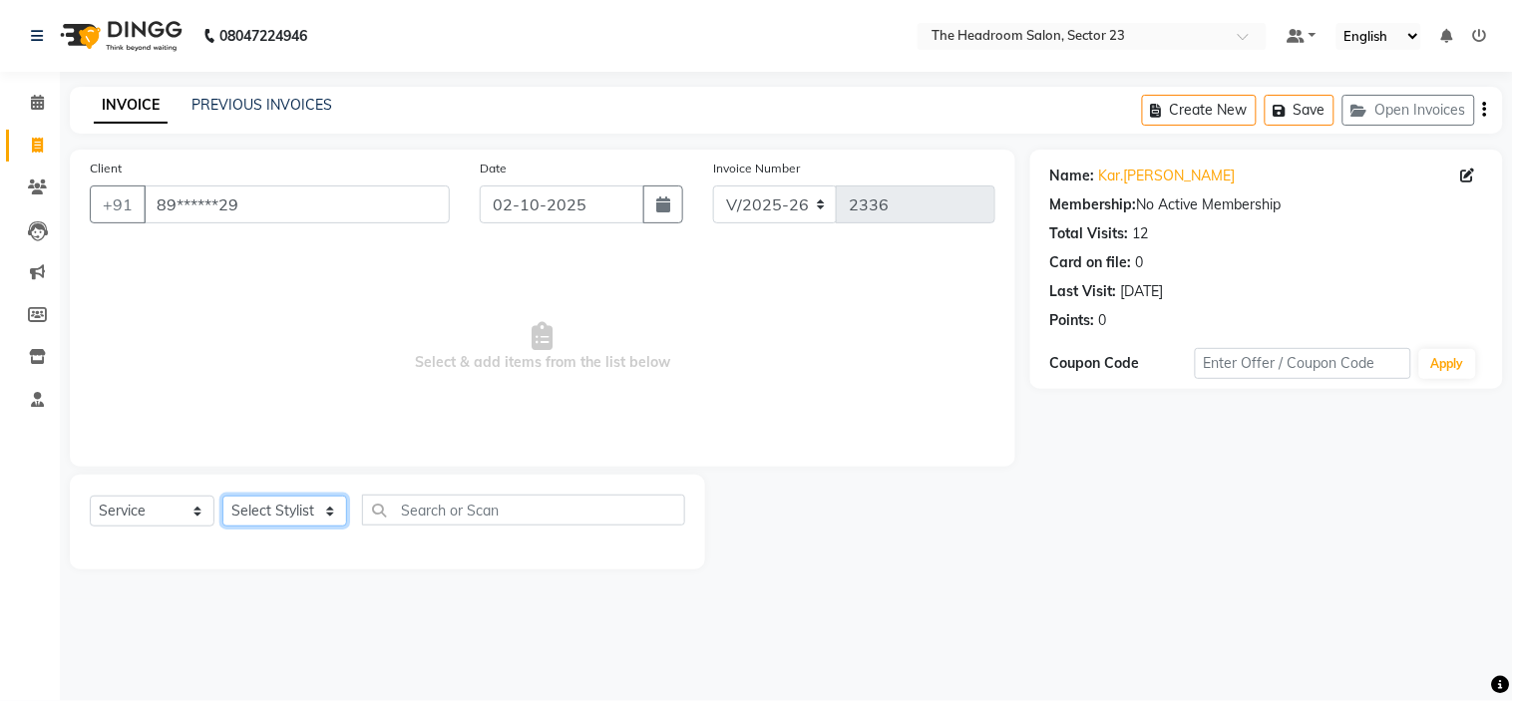
click at [303, 507] on select "Select Stylist Anjali Anubha Ashok Garima Manager Manju Raju Rohit Shahbaz" at bounding box center [284, 511] width 125 height 31
select select "53420"
click at [222, 497] on select "Select Stylist Anjali Anubha Ashok Garima Manager Manju Raju Rohit Shahbaz" at bounding box center [284, 511] width 125 height 31
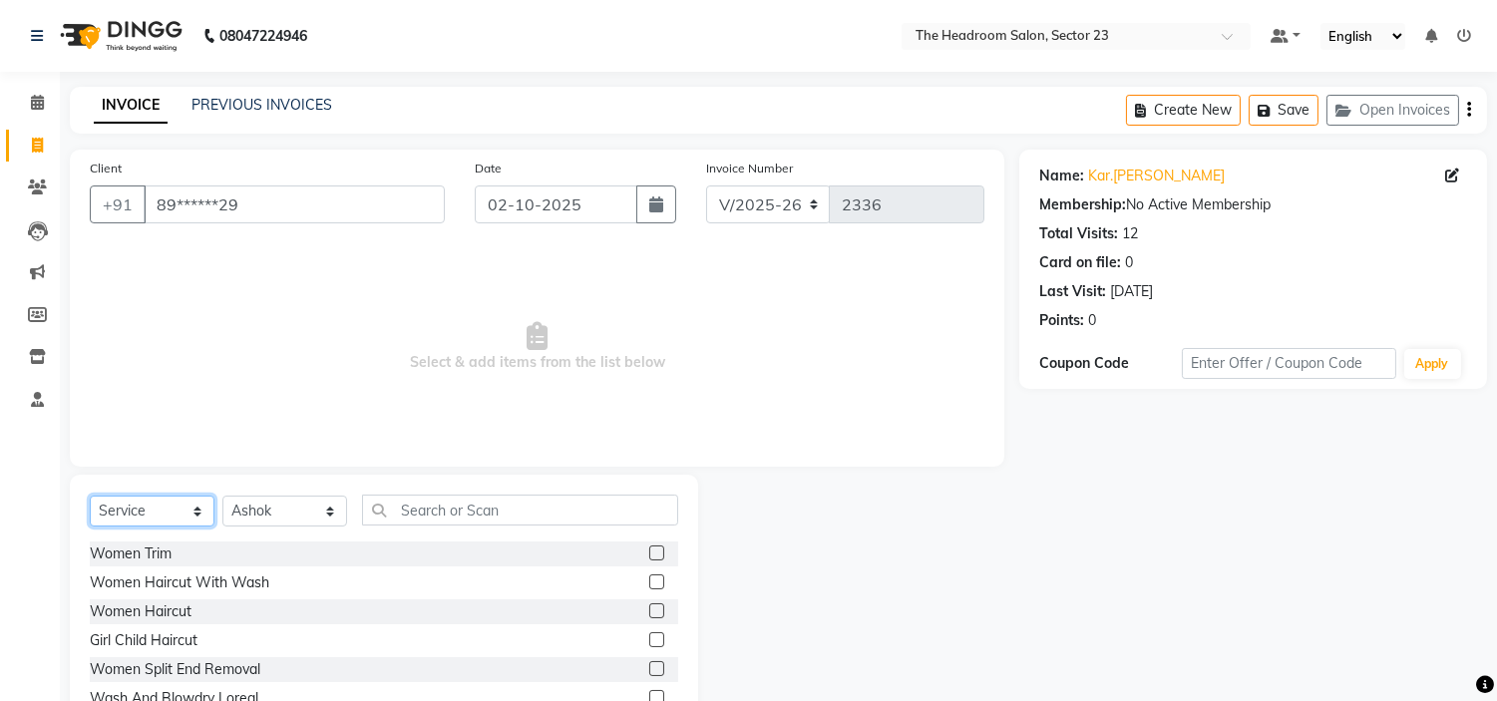
click at [160, 514] on select "Select Service Product Membership Package Voucher Prepaid Gift Card" at bounding box center [152, 511] width 125 height 31
select select "P"
click at [90, 497] on select "Select Service Product Membership Package Voucher Prepaid Gift Card" at bounding box center [152, 511] width 125 height 31
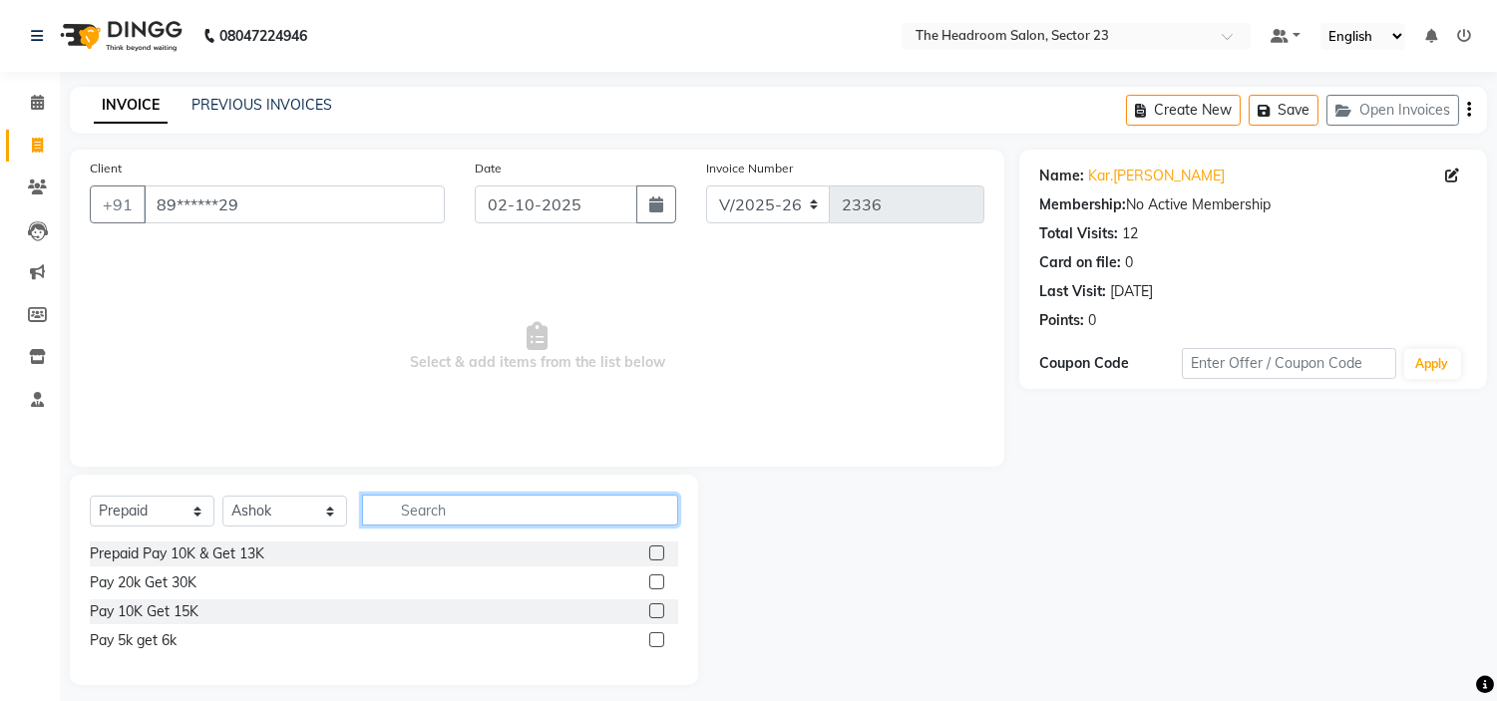
click at [449, 509] on input "text" at bounding box center [520, 510] width 316 height 31
click at [653, 640] on label at bounding box center [656, 639] width 15 height 15
click at [653, 640] on input "checkbox" at bounding box center [655, 640] width 13 height 13
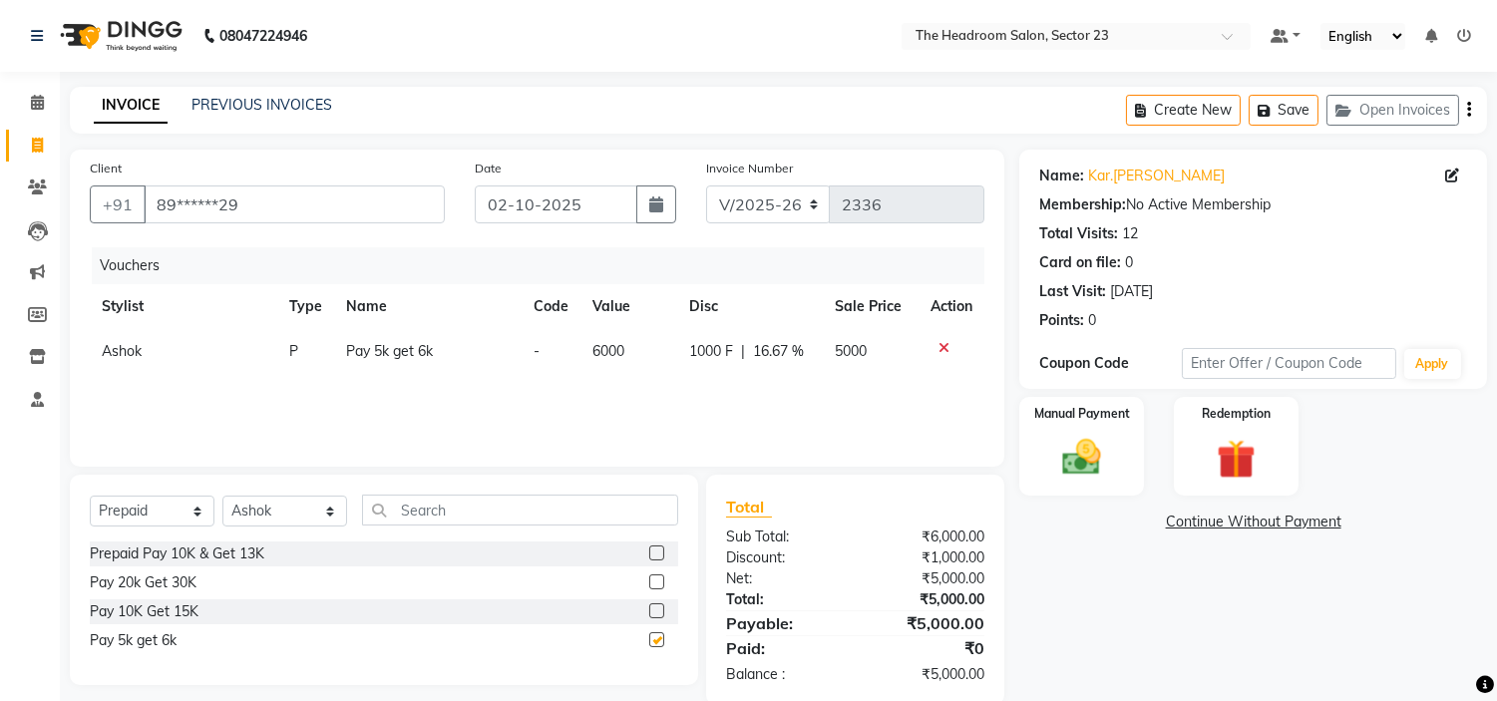
checkbox input "false"
click at [1099, 463] on img at bounding box center [1082, 458] width 66 height 47
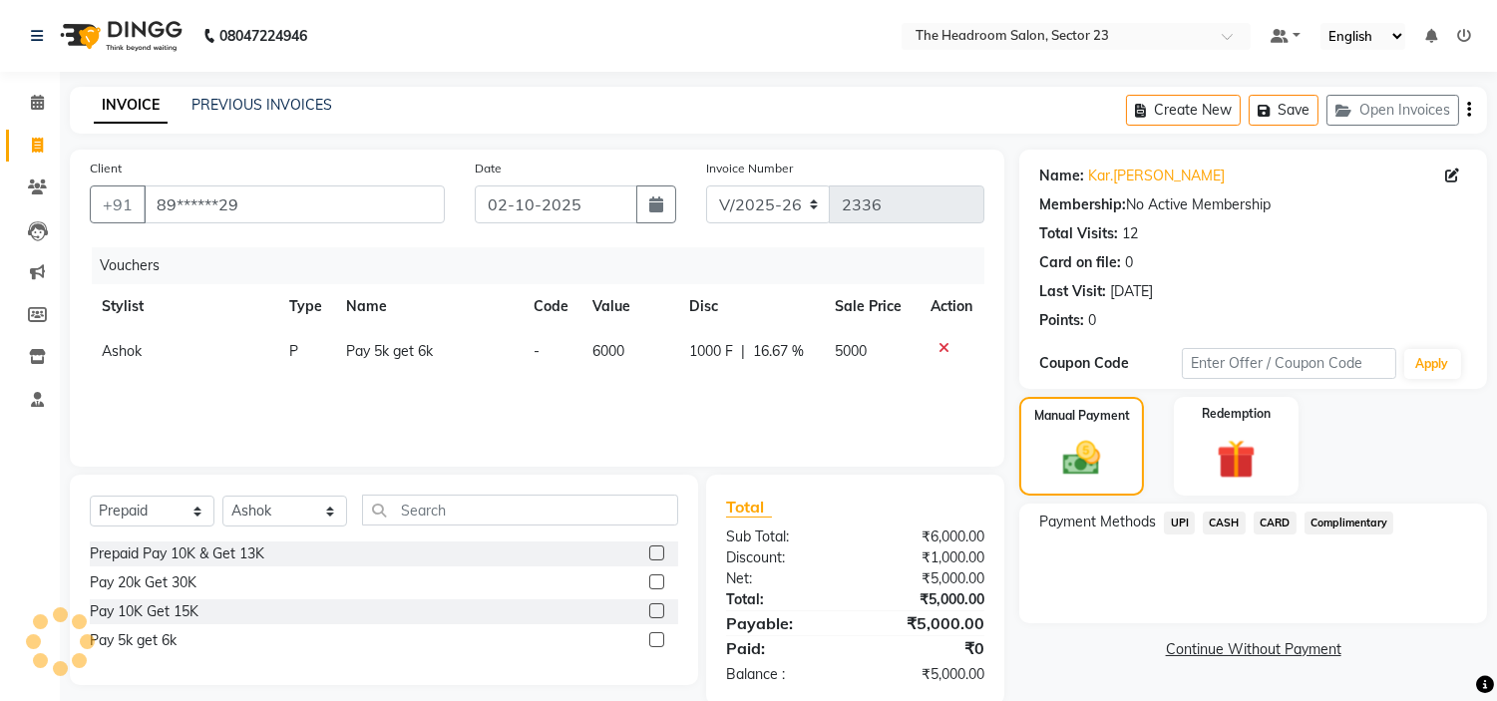
click at [1168, 521] on span "UPI" at bounding box center [1179, 523] width 31 height 23
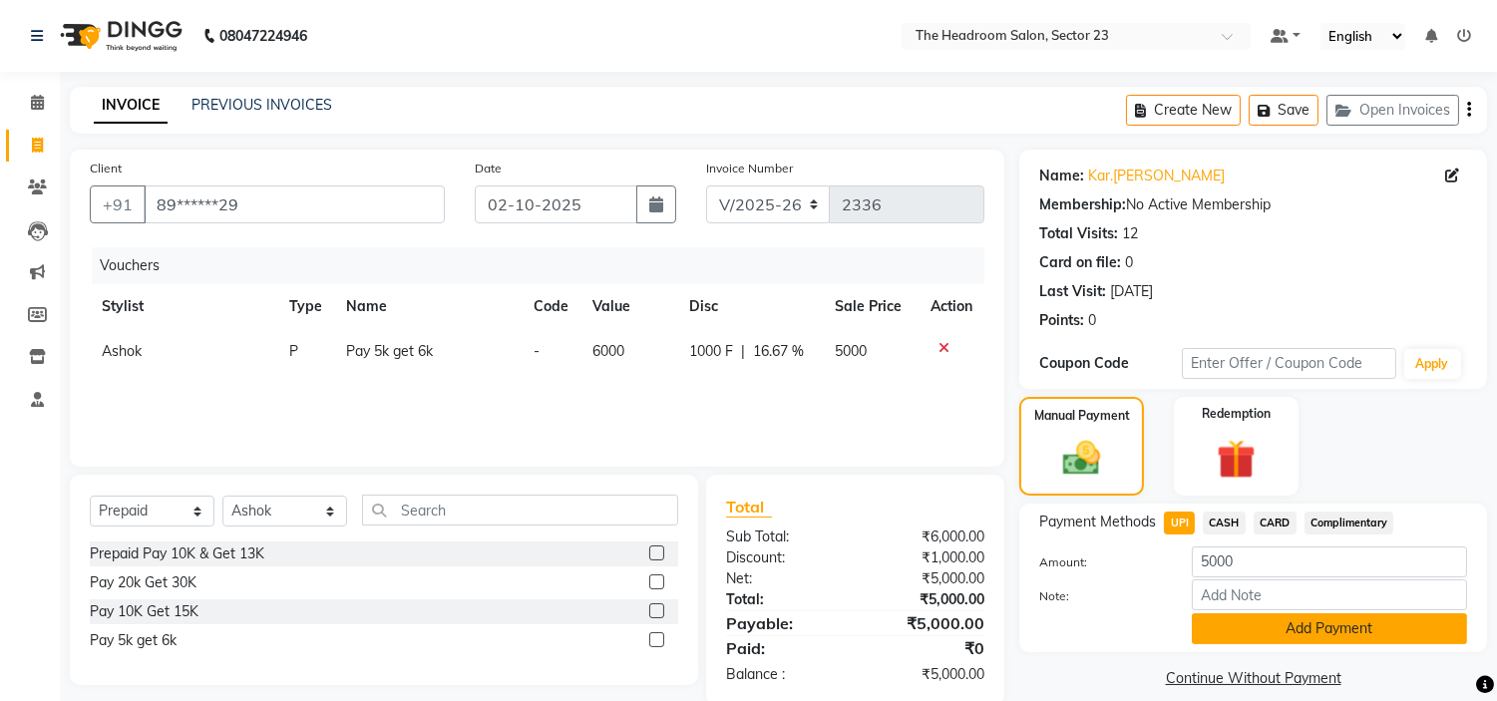
click at [1338, 632] on button "Add Payment" at bounding box center [1329, 628] width 275 height 31
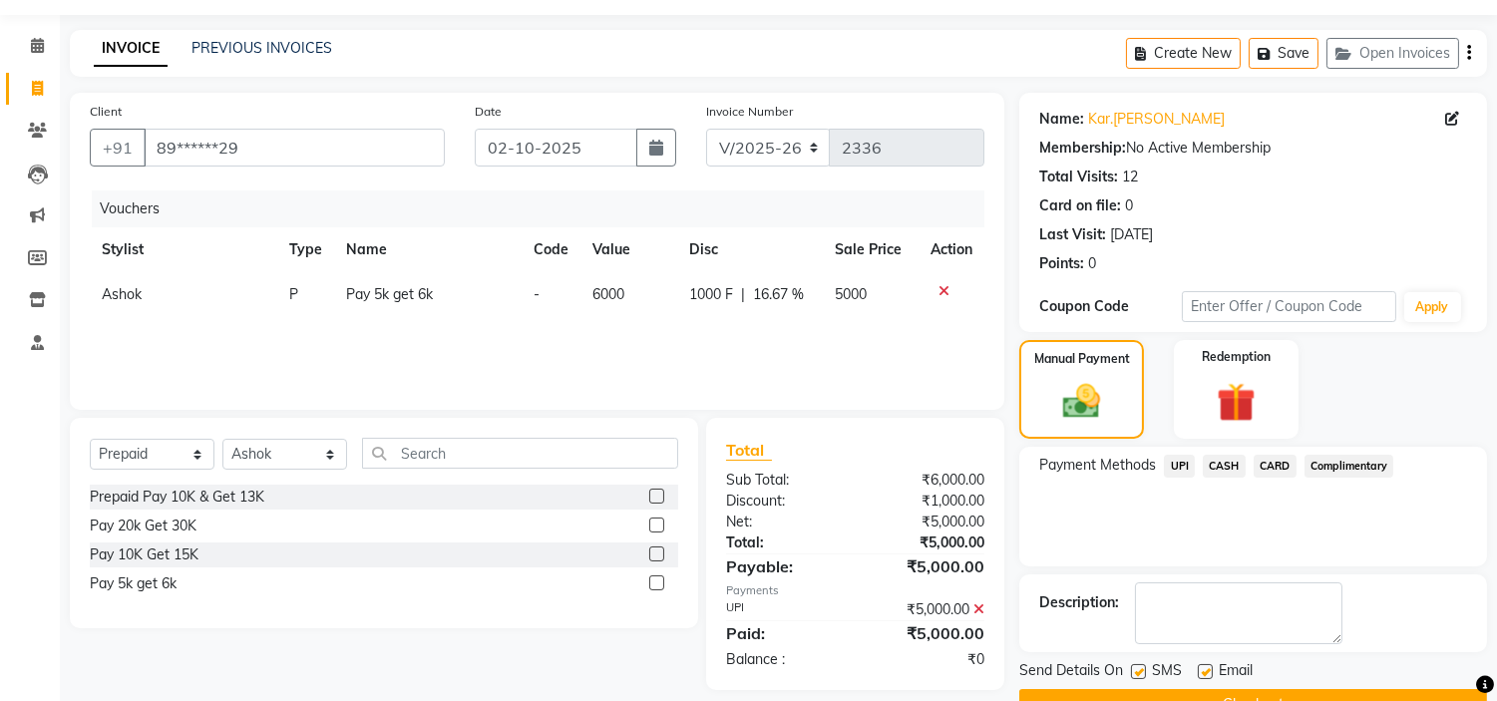
scroll to position [105, 0]
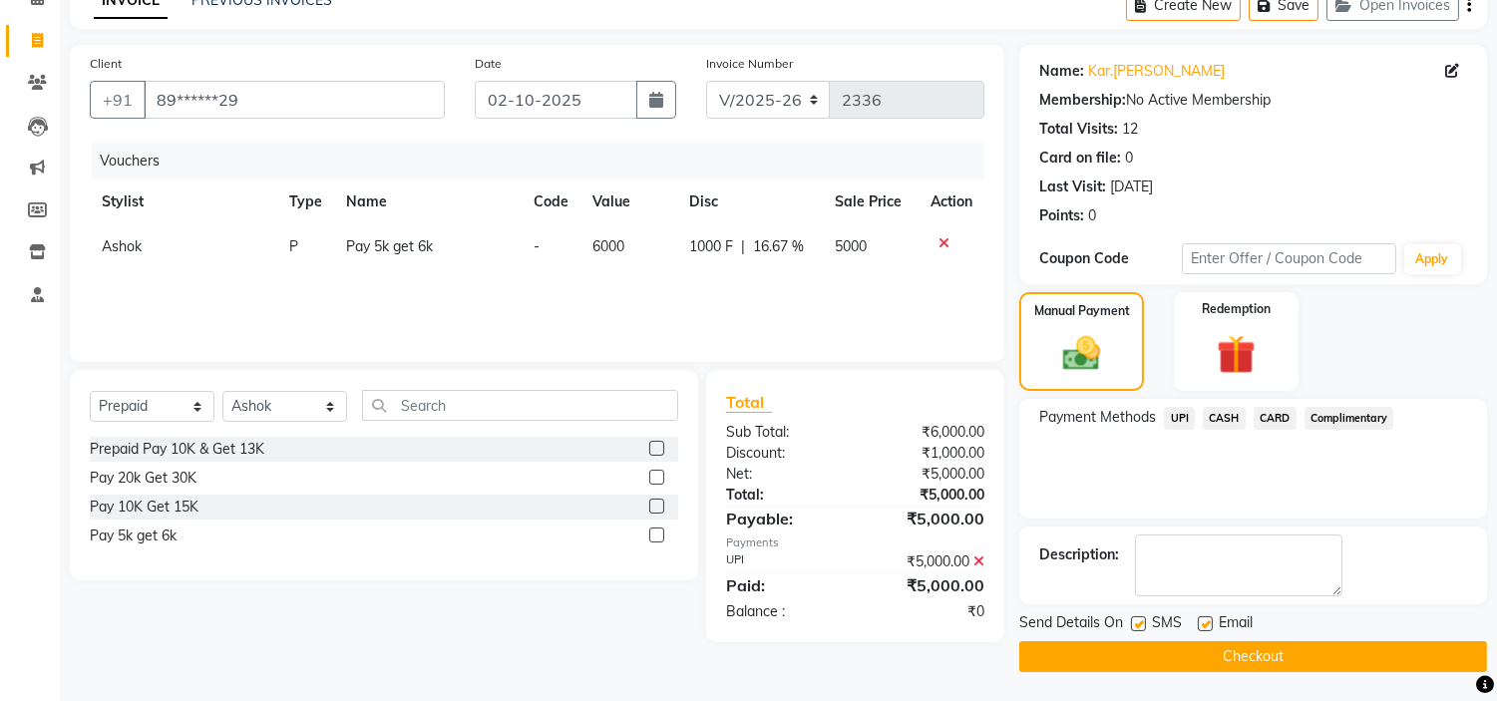
click at [1374, 658] on button "Checkout" at bounding box center [1253, 656] width 468 height 31
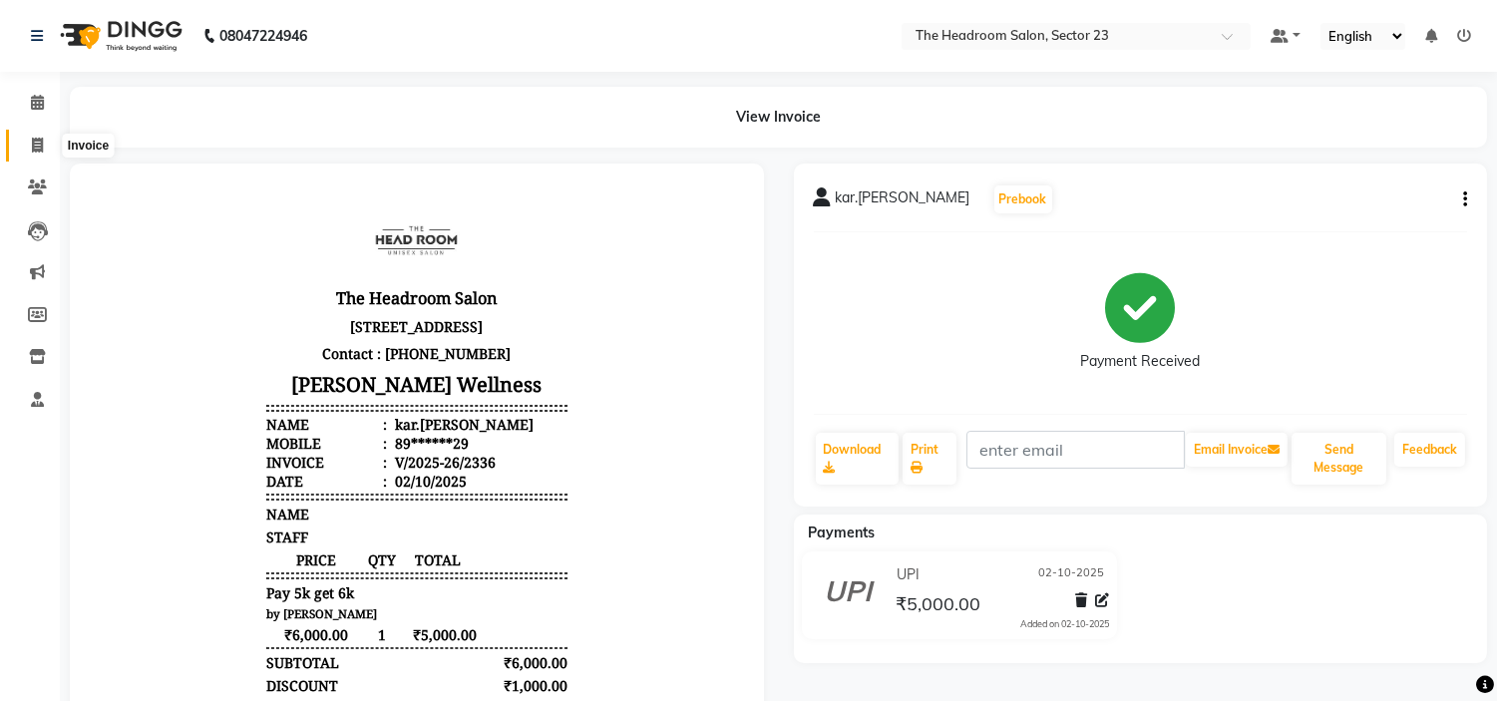
click at [34, 143] on icon at bounding box center [37, 145] width 11 height 15
select select "service"
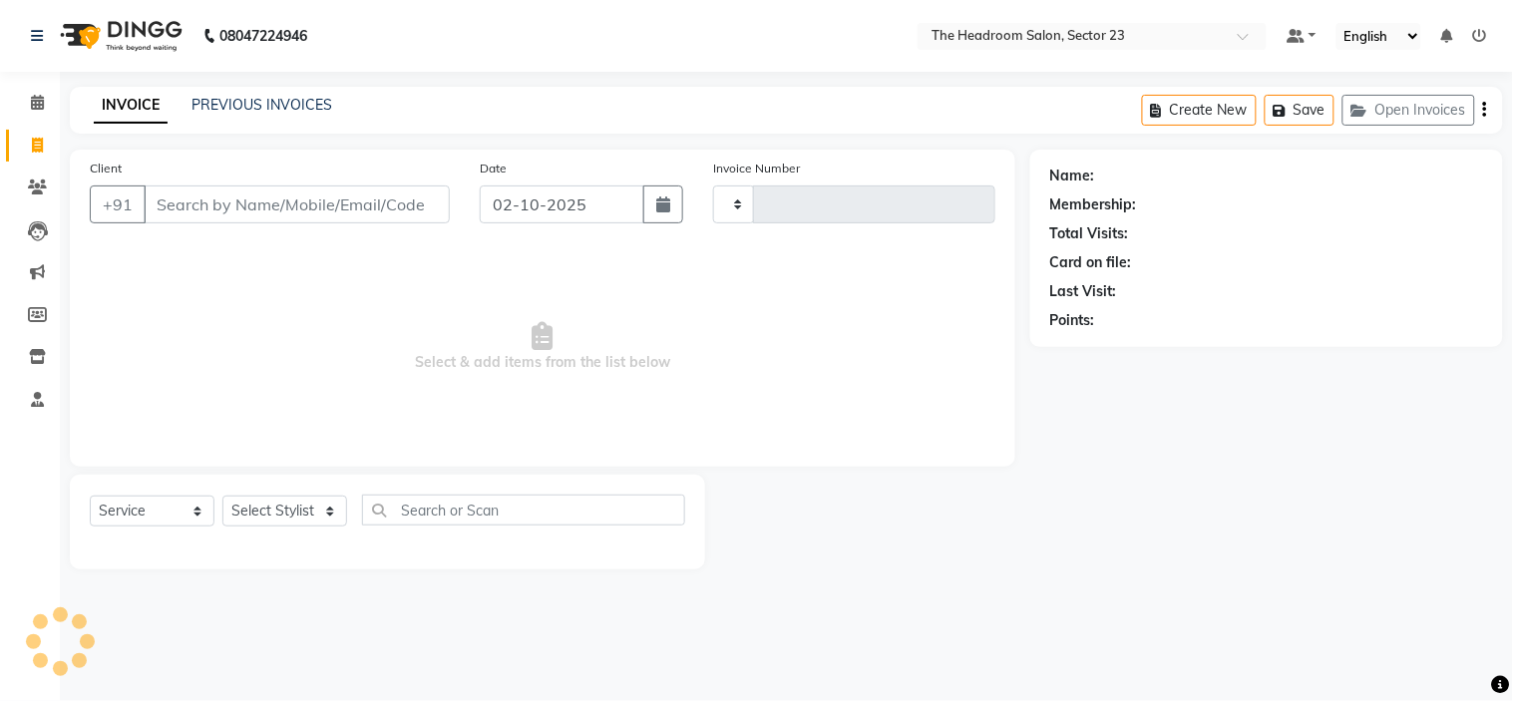
type input "2337"
select select "6796"
click at [1374, 105] on button "Open Invoices" at bounding box center [1409, 110] width 133 height 31
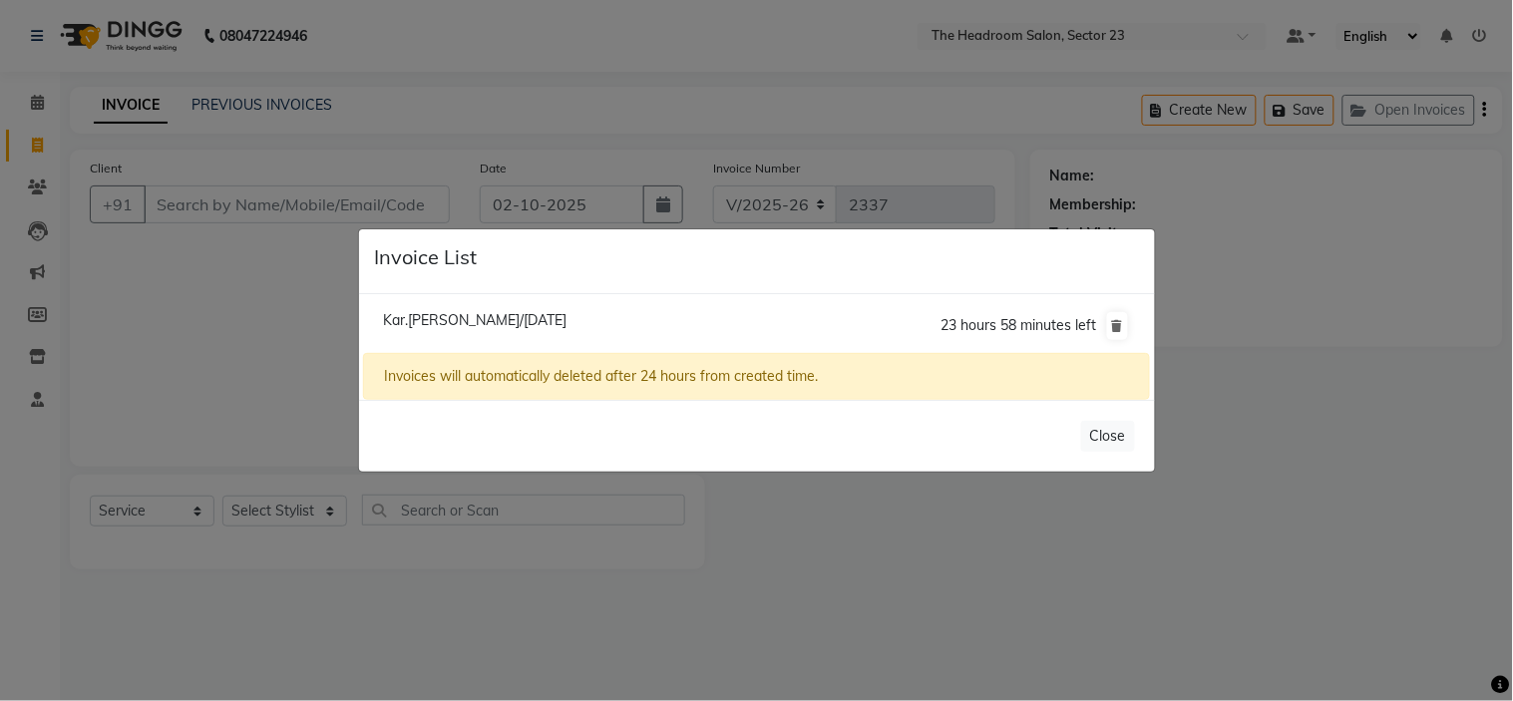
click at [477, 369] on div "Invoices will automatically deleted after 24 hours from created time." at bounding box center [756, 376] width 786 height 47
click at [434, 316] on span "Kar.arun Nayyar/02 October 2025" at bounding box center [475, 320] width 184 height 18
type input "89******29"
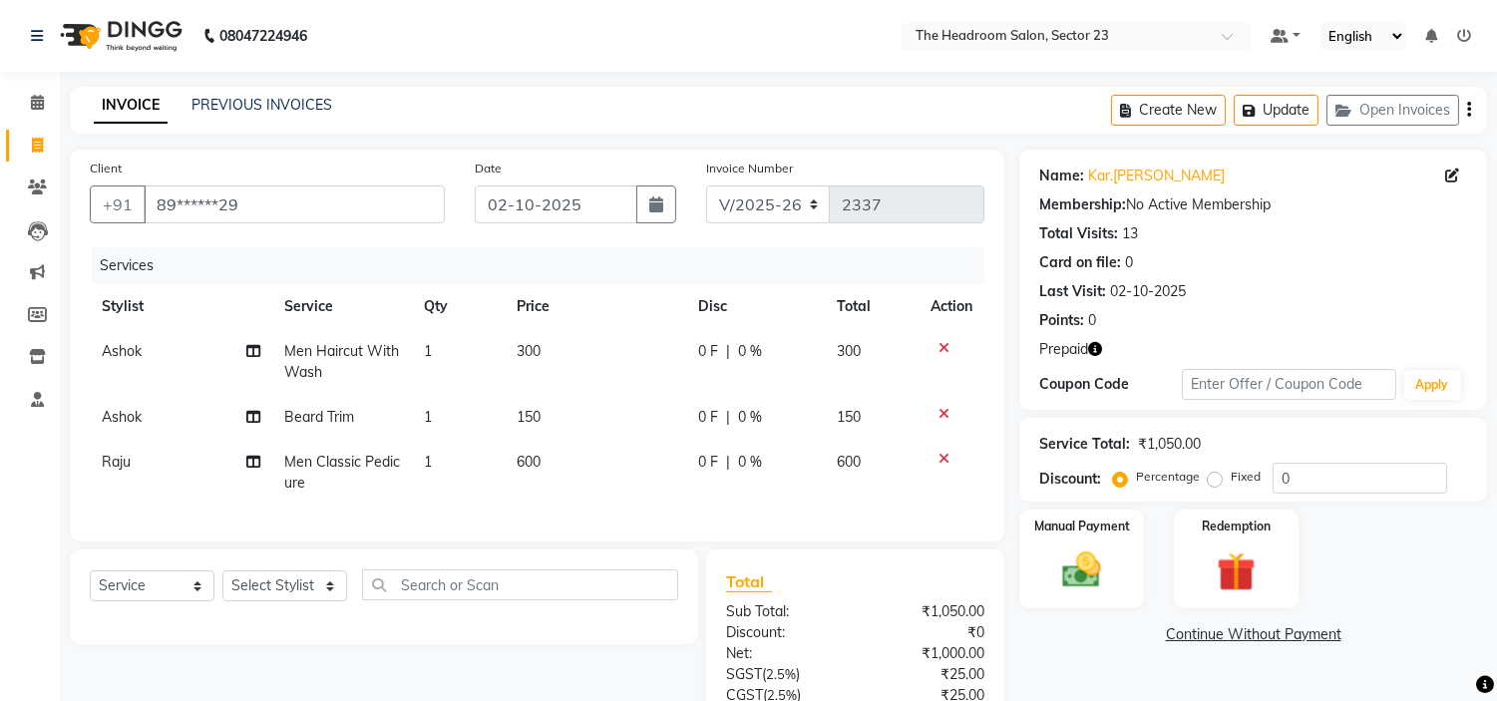
click at [1098, 347] on icon "button" at bounding box center [1095, 349] width 14 height 14
click at [1251, 560] on img at bounding box center [1236, 573] width 66 height 50
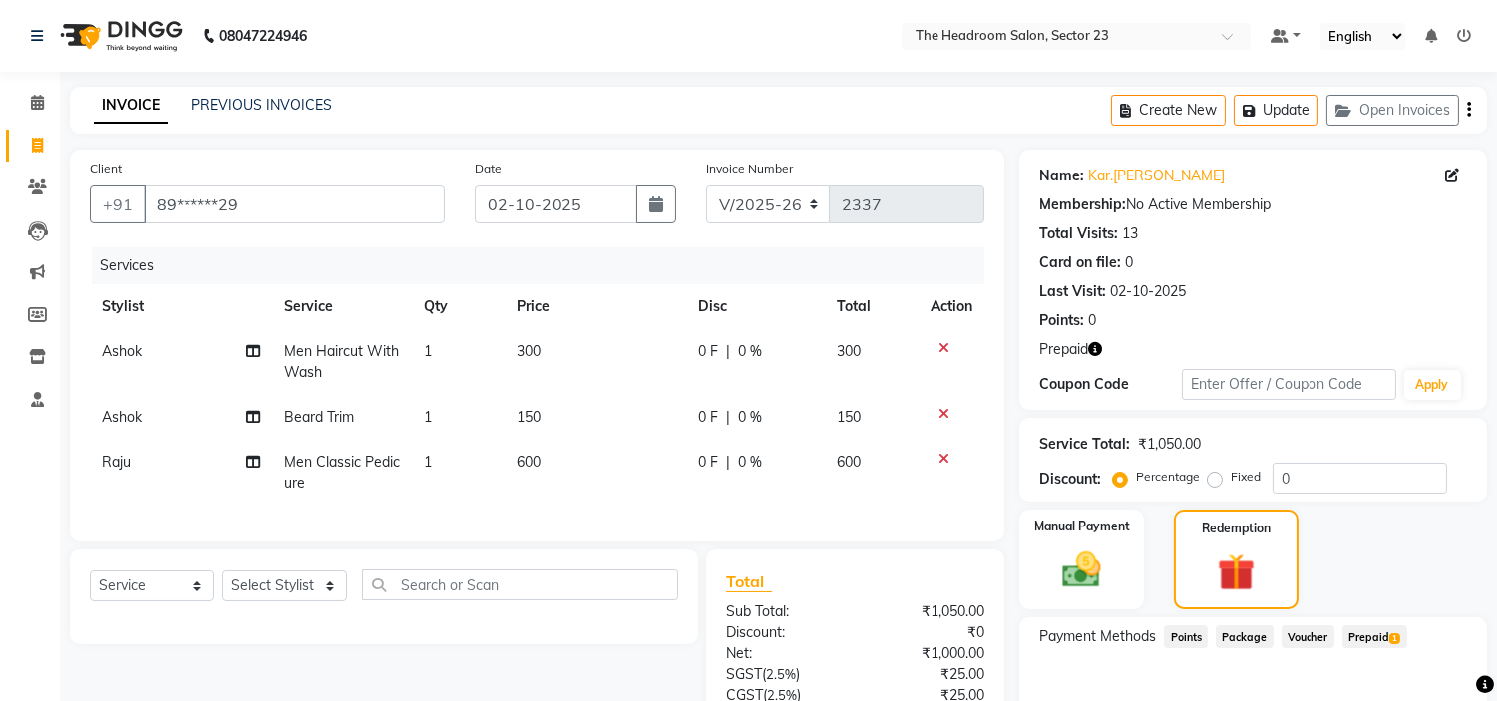
click at [1351, 635] on span "Prepaid 1" at bounding box center [1375, 636] width 65 height 23
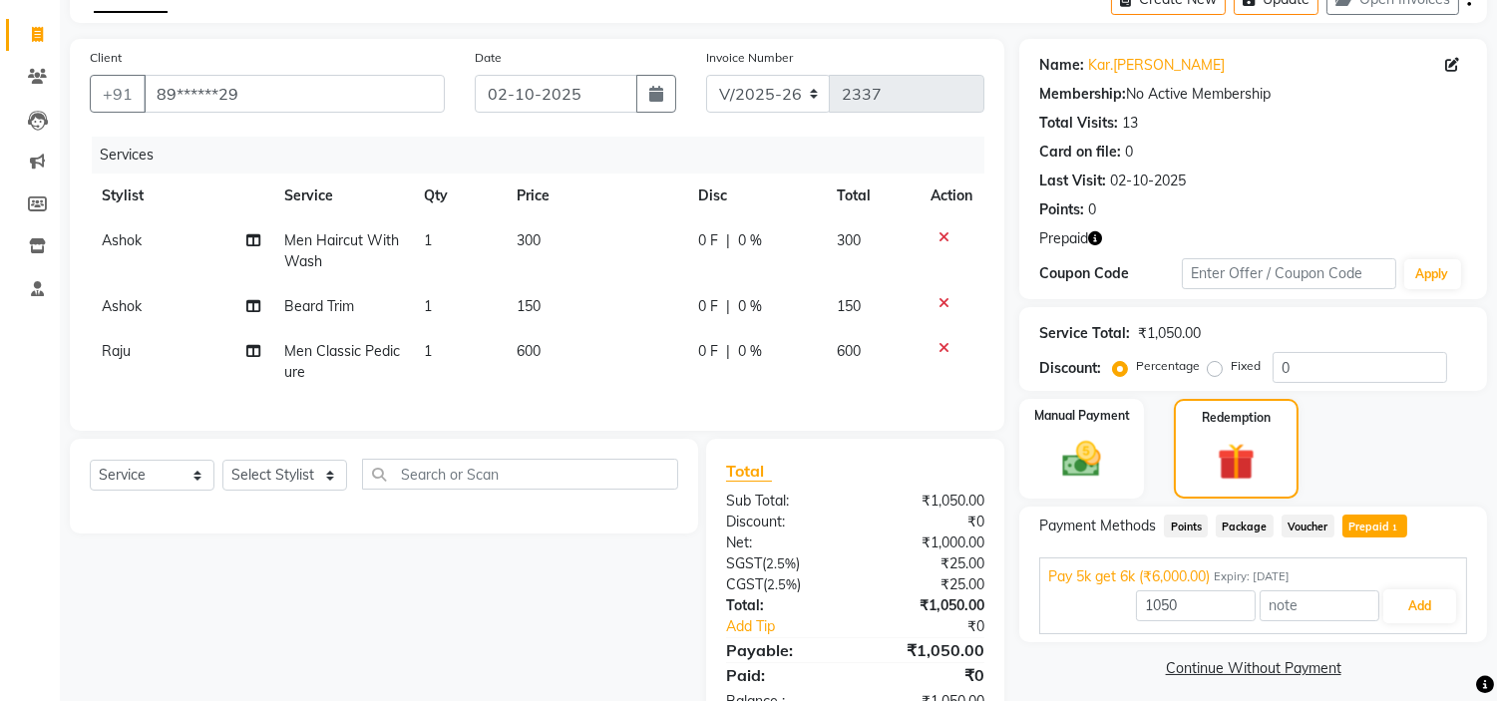
scroll to position [188, 0]
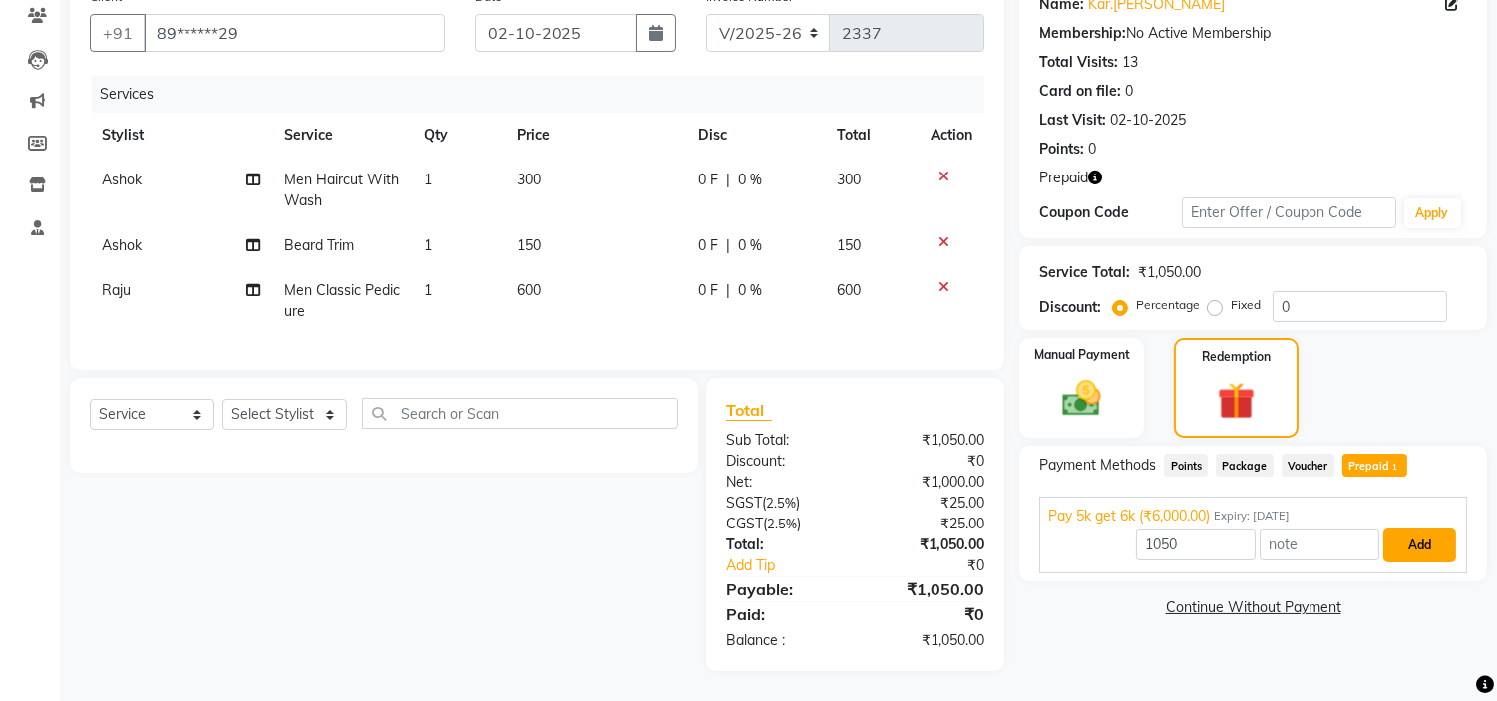
click at [1413, 535] on button "Add" at bounding box center [1419, 546] width 73 height 34
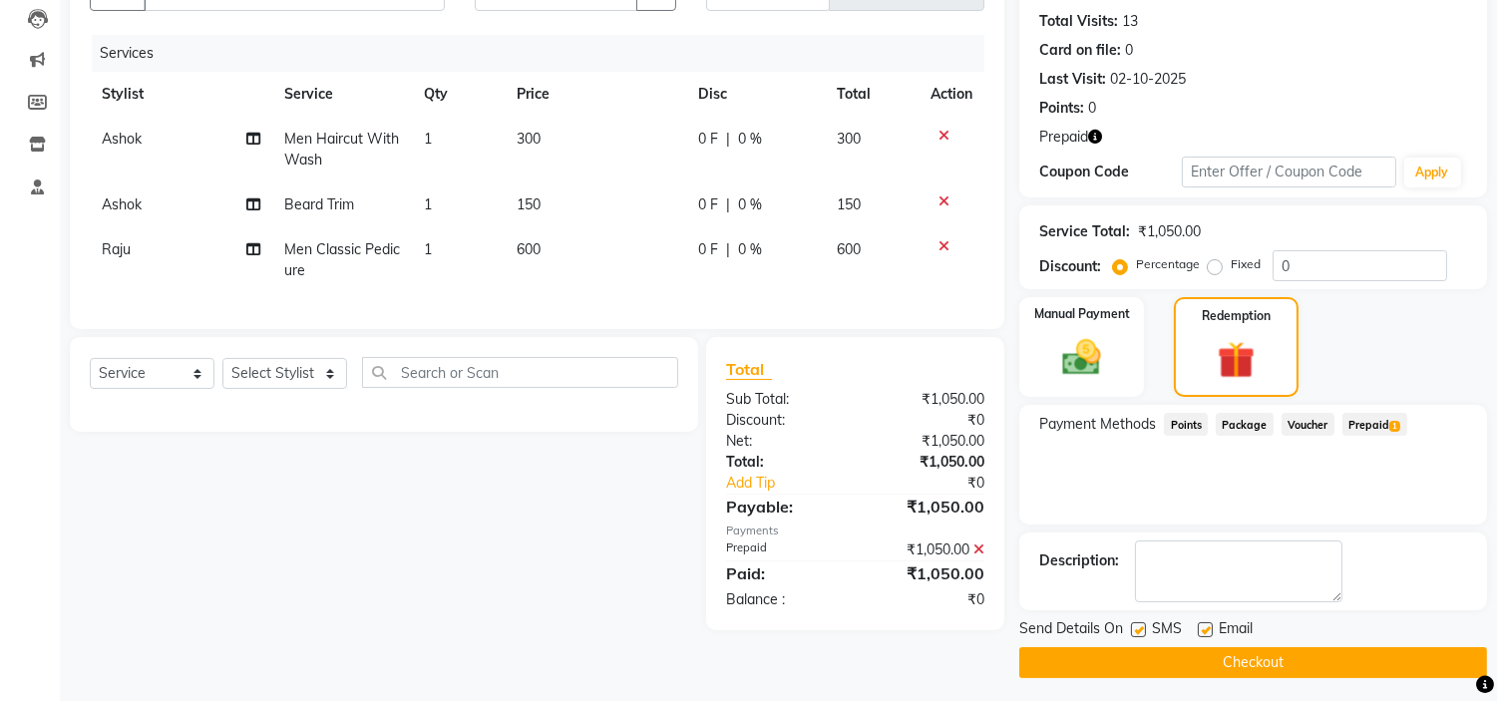
scroll to position [217, 0]
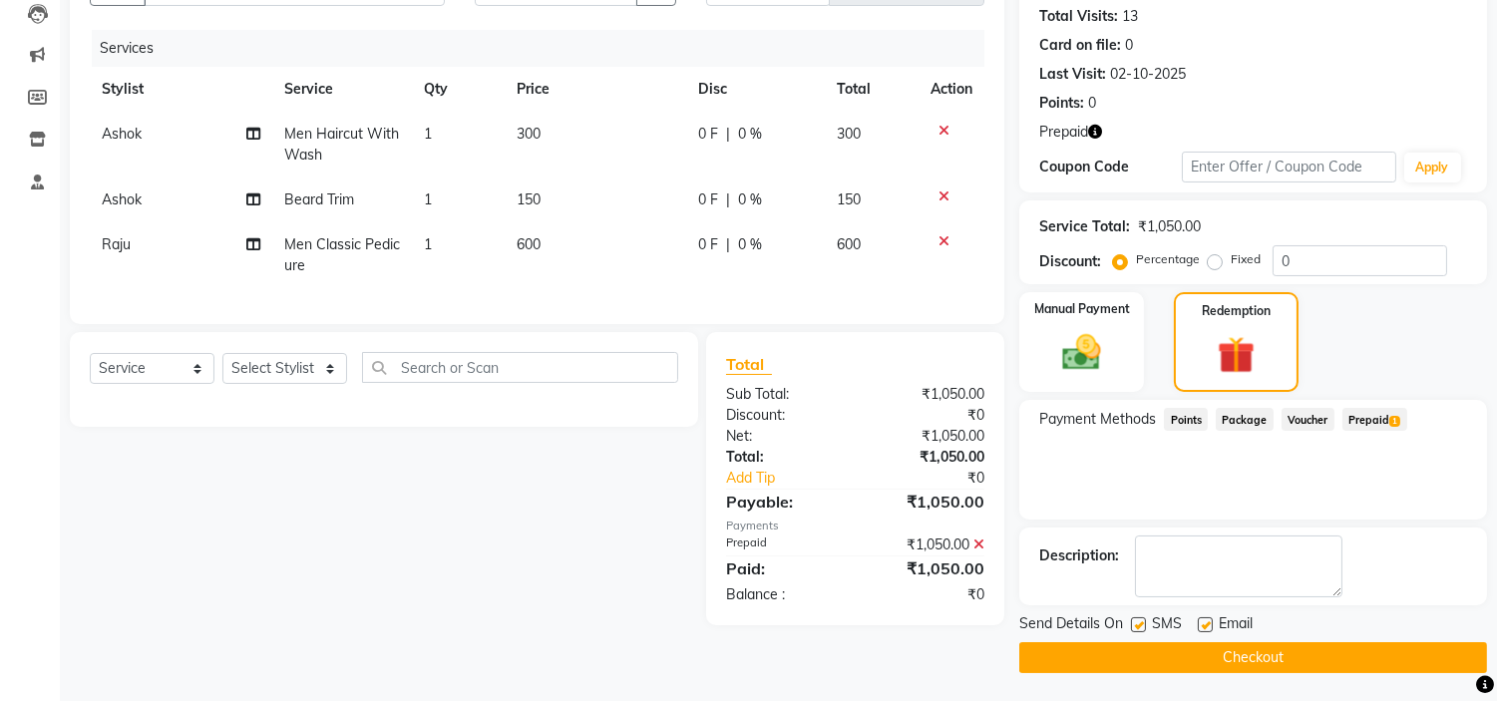
click at [1259, 650] on button "Checkout" at bounding box center [1253, 657] width 468 height 31
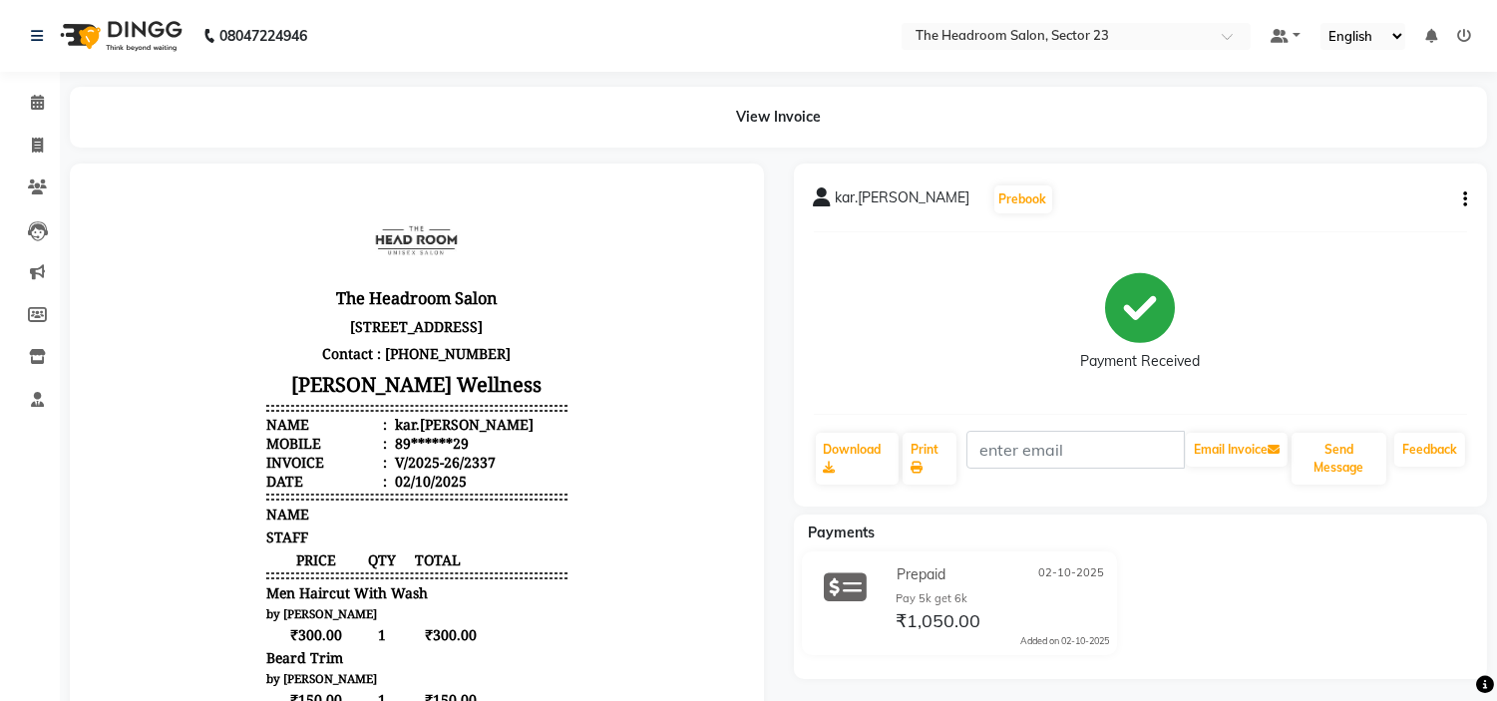
click at [1229, 614] on div "Prepaid 02-10-2025 Pay 5k get 6k ₹1,050.00 Added on 02-10-2025" at bounding box center [1141, 608] width 724 height 112
click at [44, 140] on span at bounding box center [37, 146] width 35 height 23
select select "service"
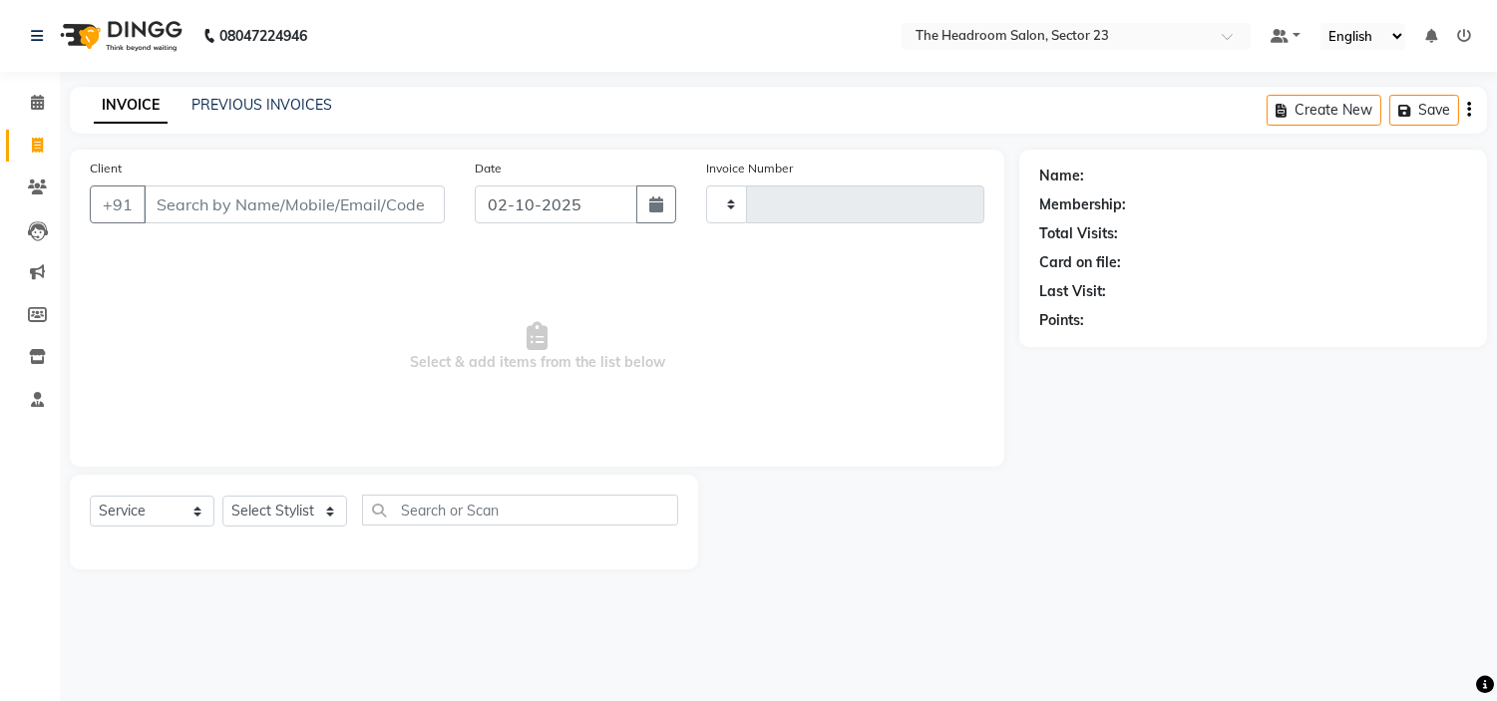
type input "2338"
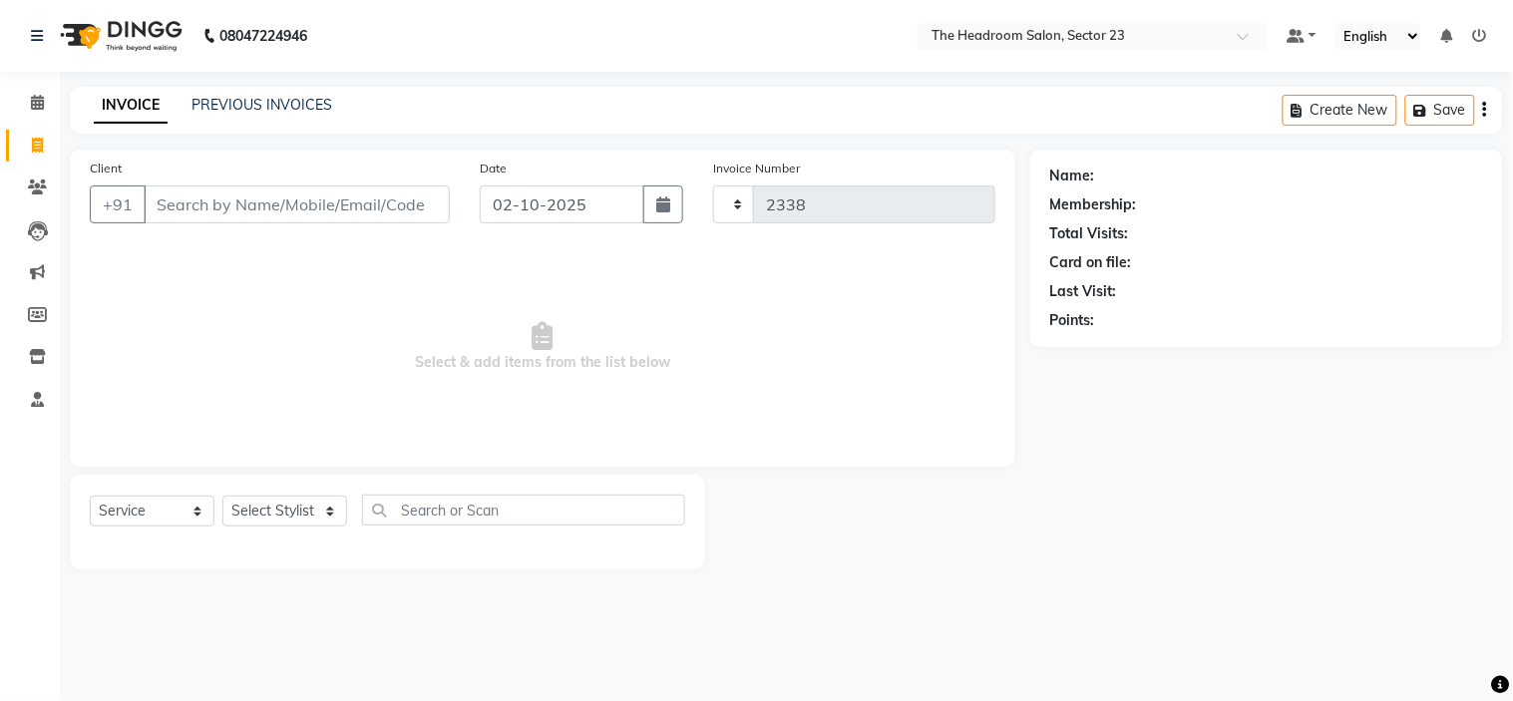
select select "6796"
click at [246, 105] on link "PREVIOUS INVOICES" at bounding box center [262, 105] width 141 height 18
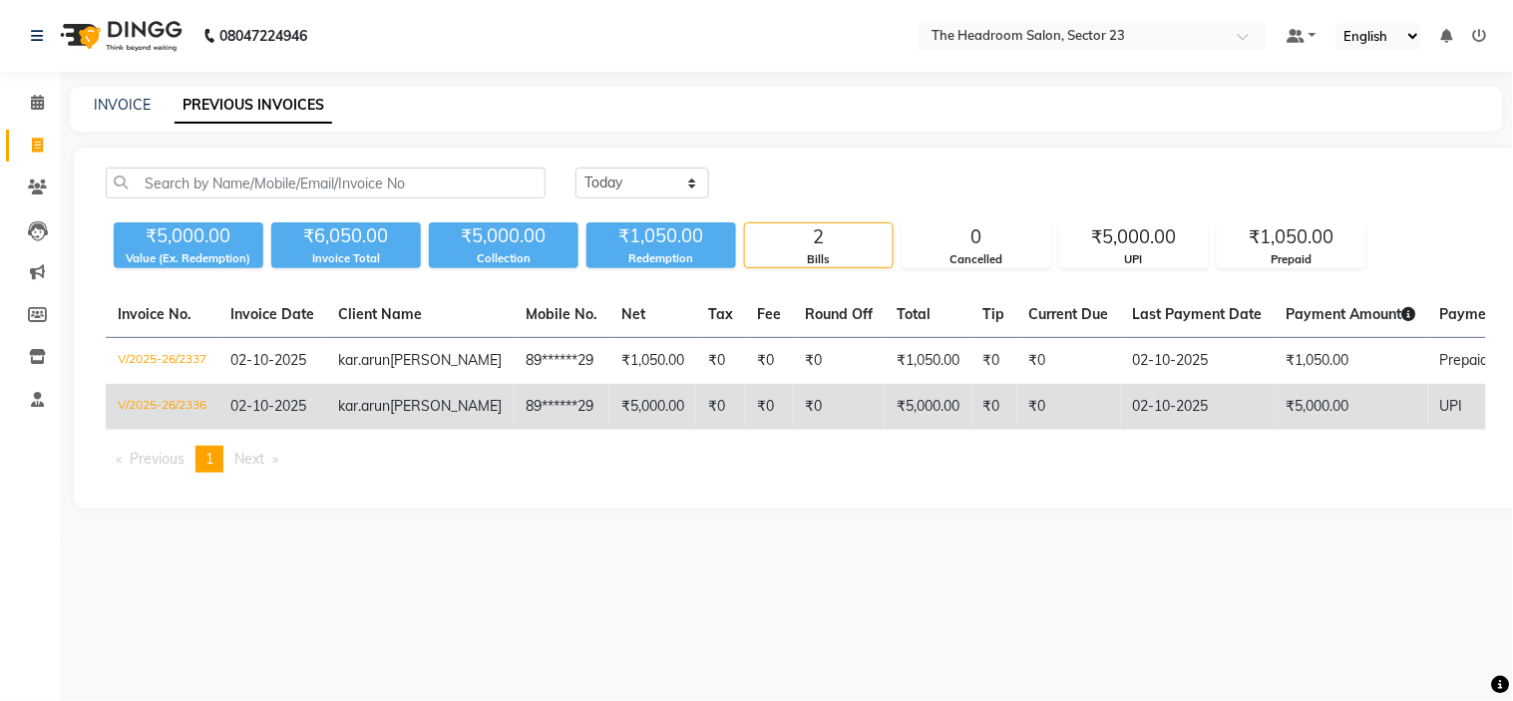
click at [609, 430] on td "₹5,000.00" at bounding box center [652, 407] width 87 height 46
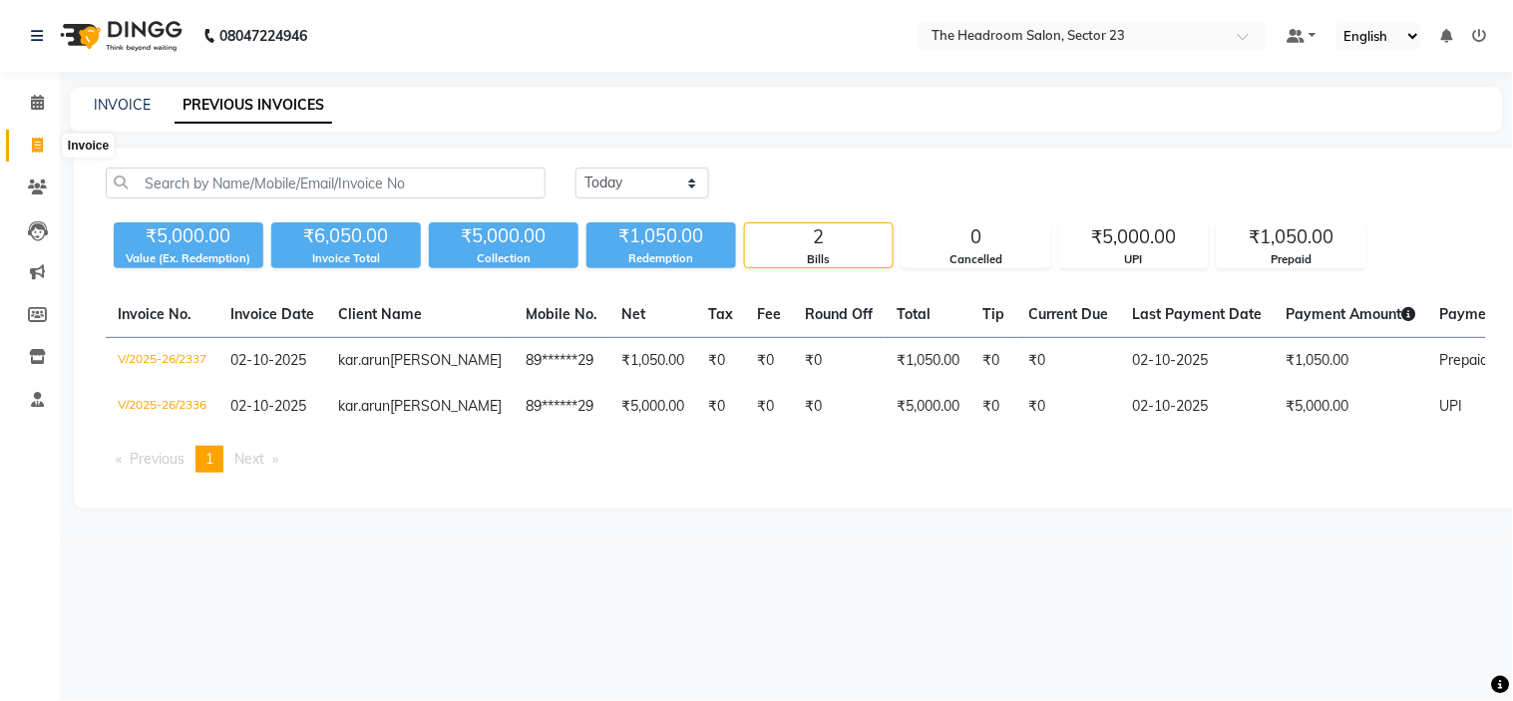
click at [40, 136] on span at bounding box center [37, 146] width 35 height 23
select select "service"
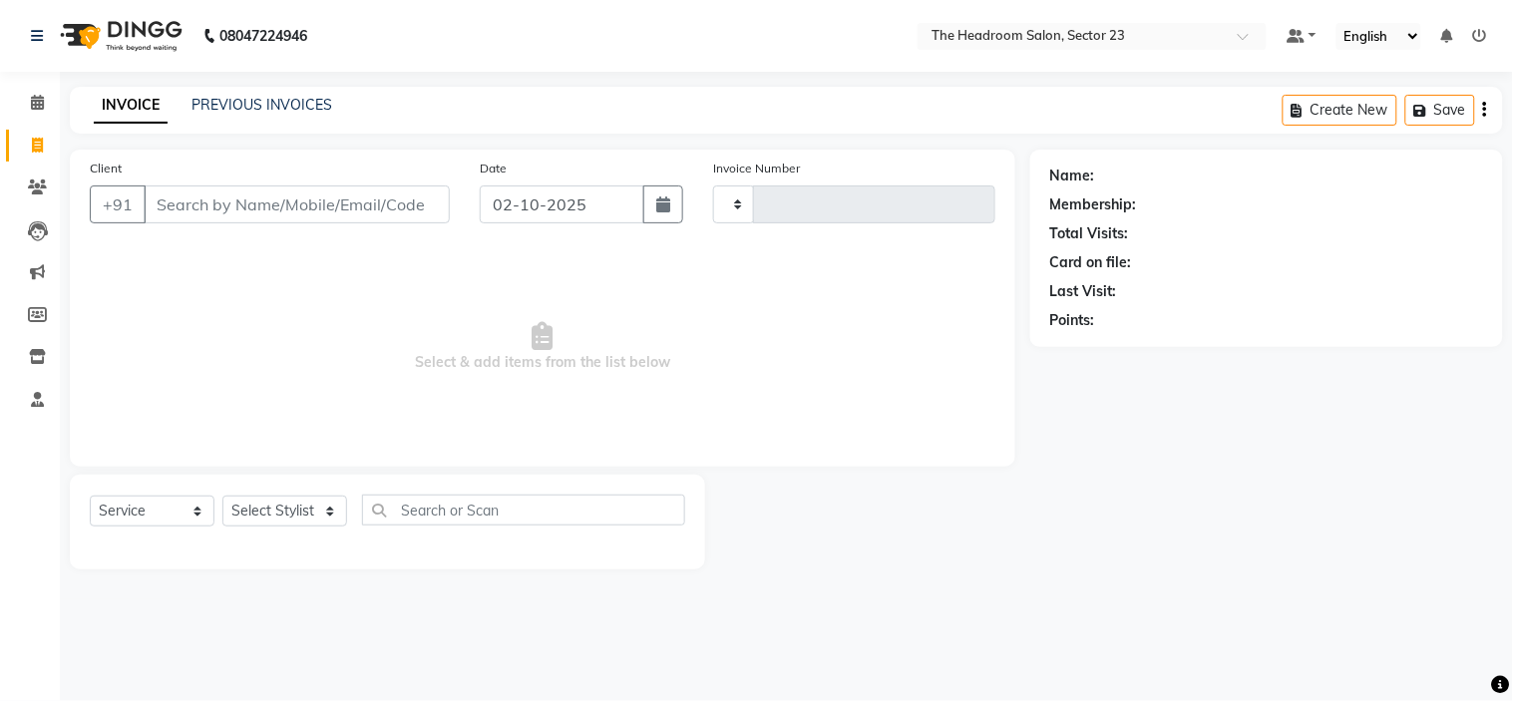
type input "2338"
select select "6796"
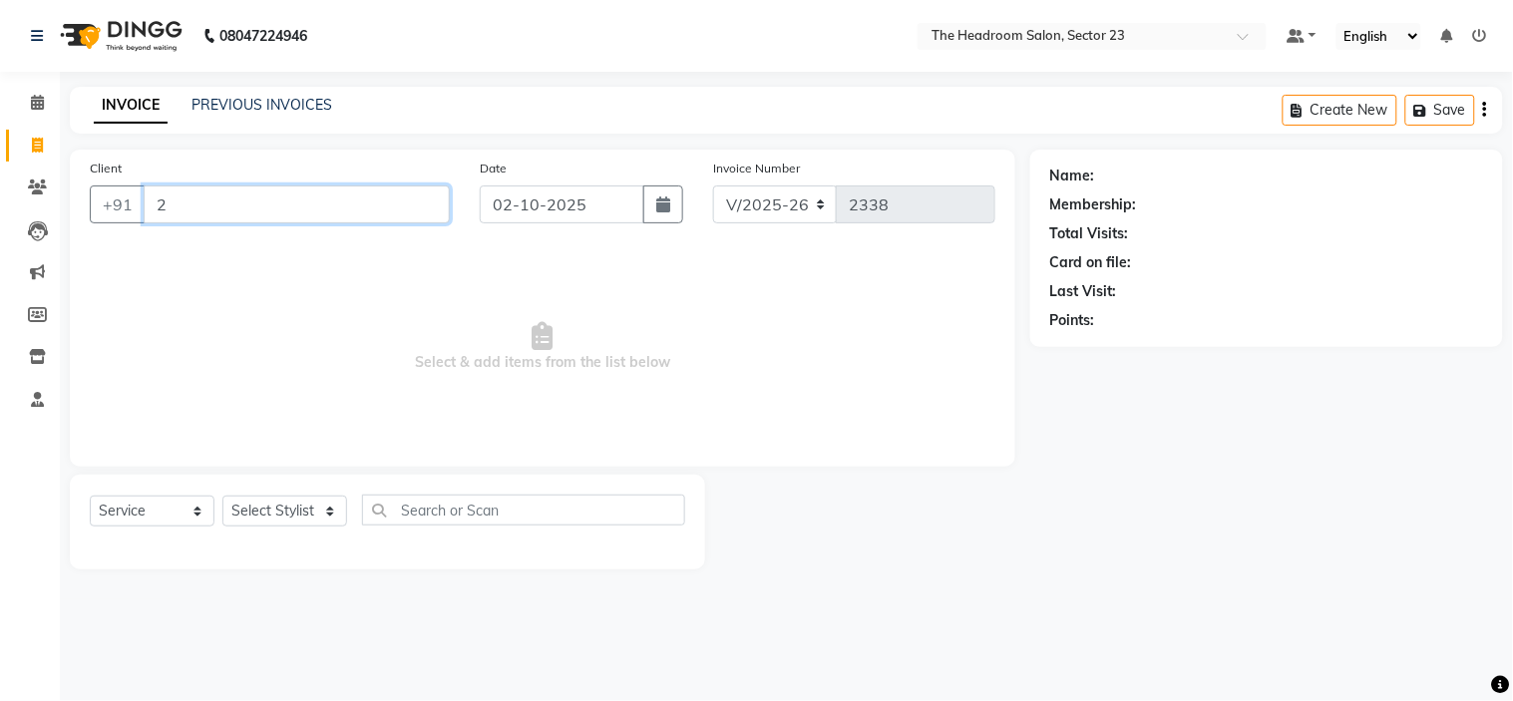
type input "2"
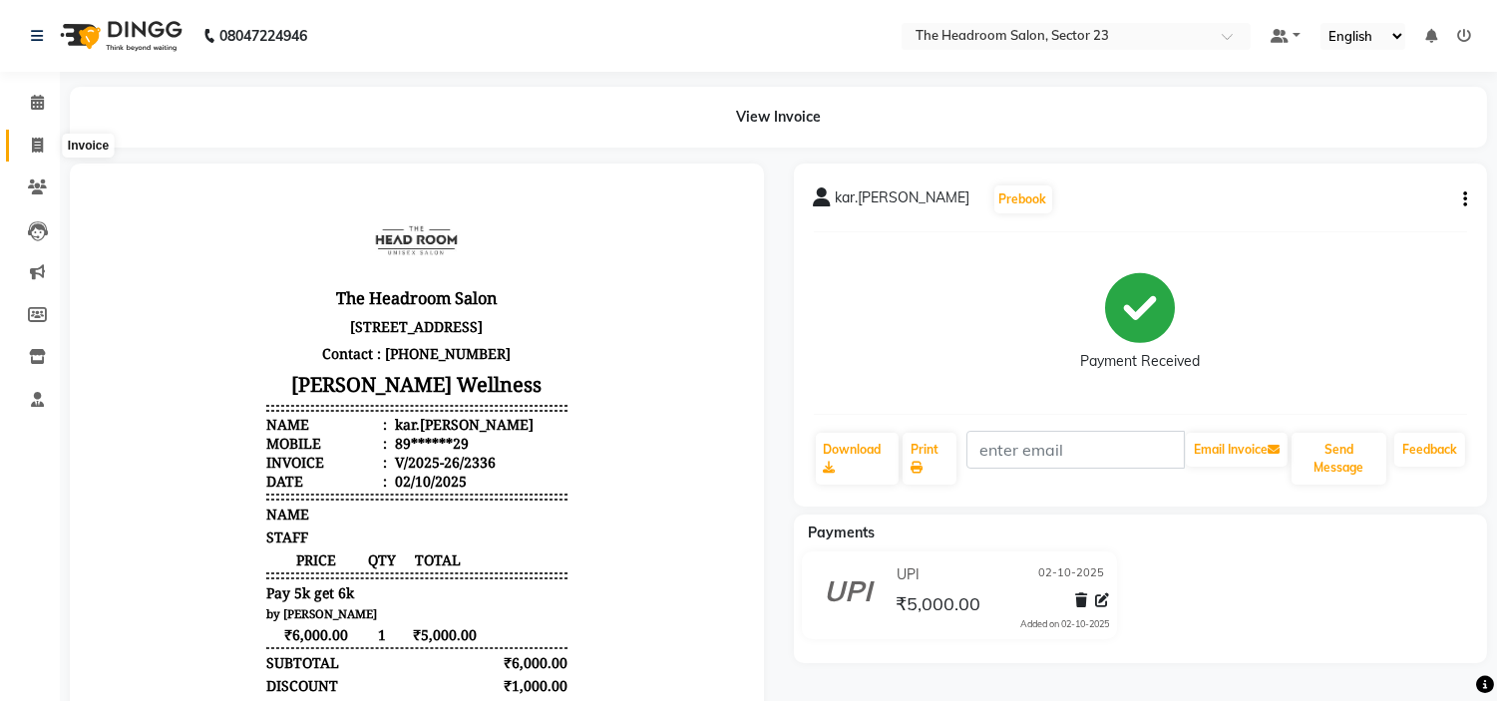
click at [35, 151] on icon at bounding box center [37, 145] width 11 height 15
select select "6796"
select select "service"
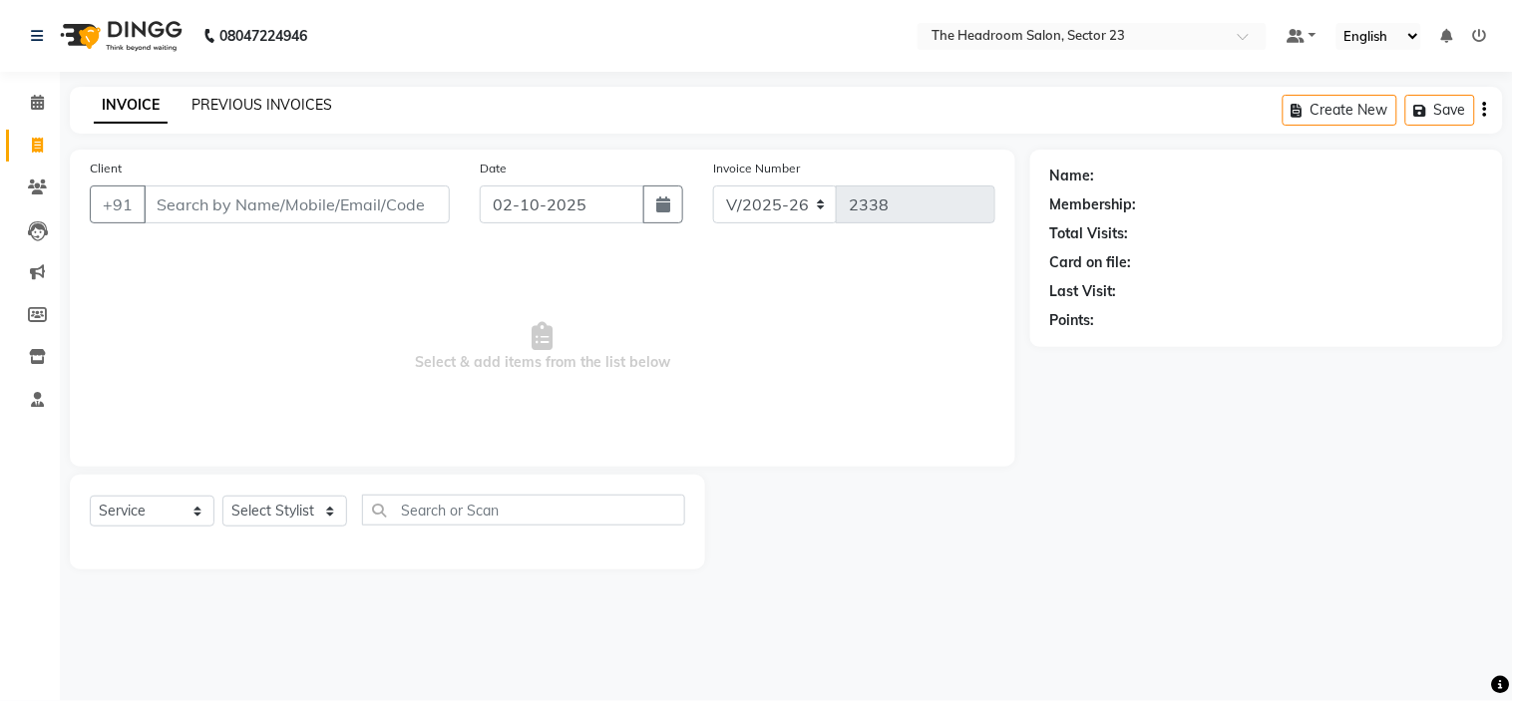
click at [272, 107] on link "PREVIOUS INVOICES" at bounding box center [262, 105] width 141 height 18
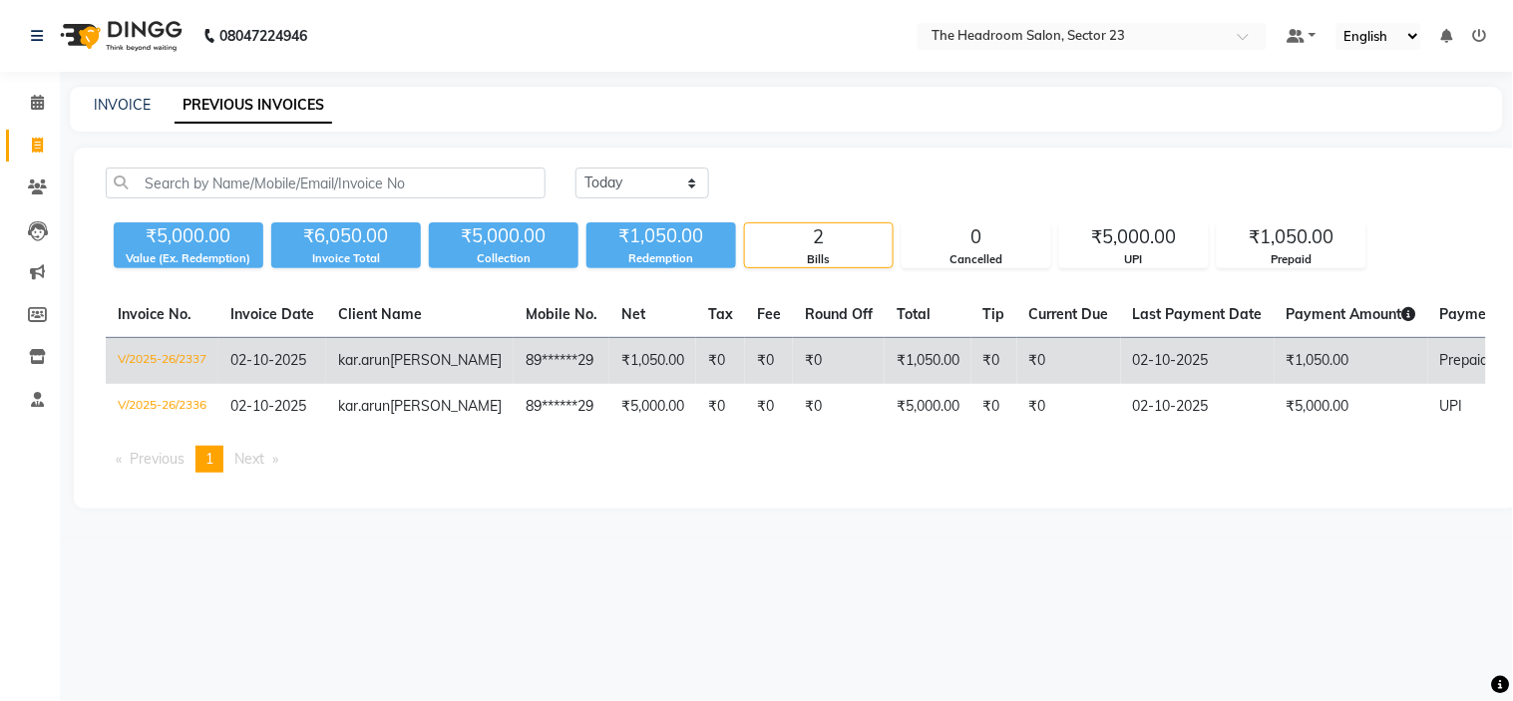
click at [793, 374] on td "₹0" at bounding box center [839, 361] width 92 height 47
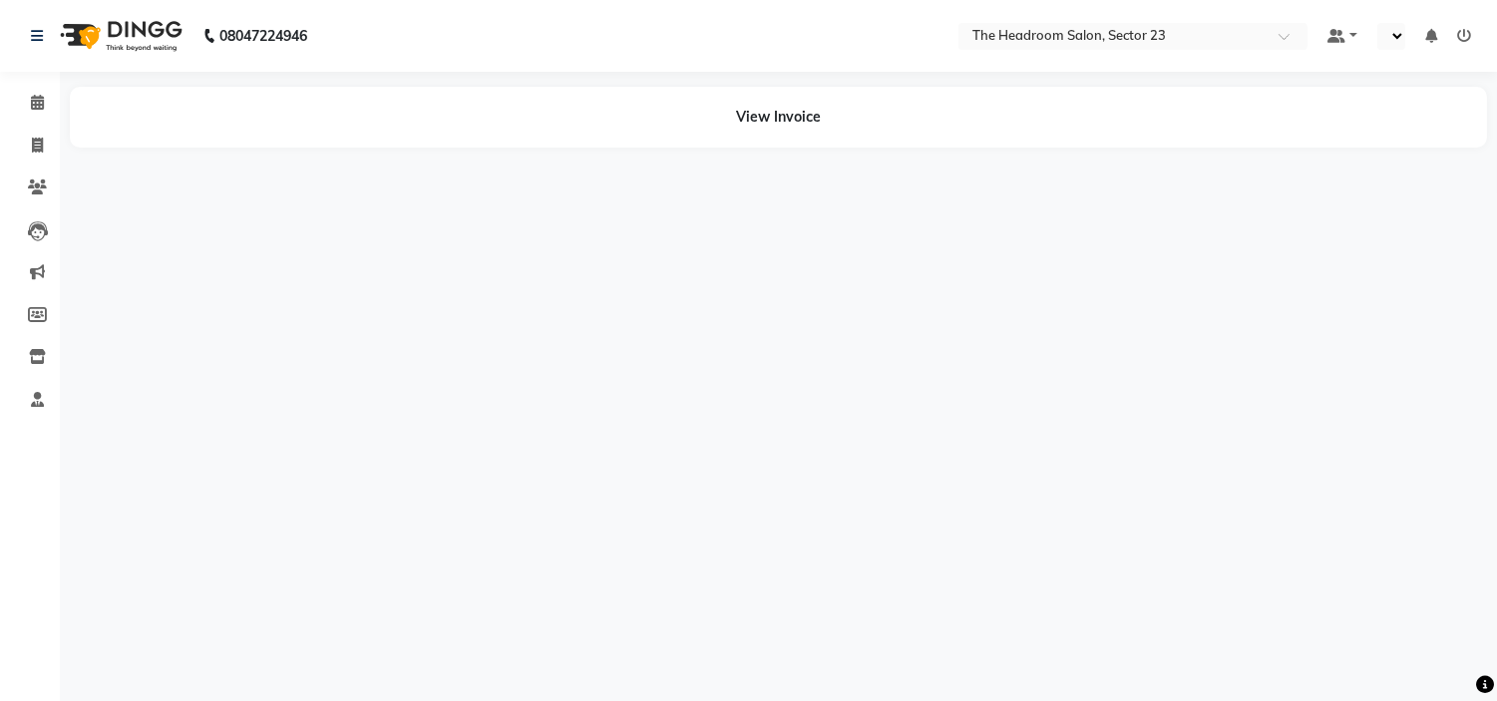
select select "en"
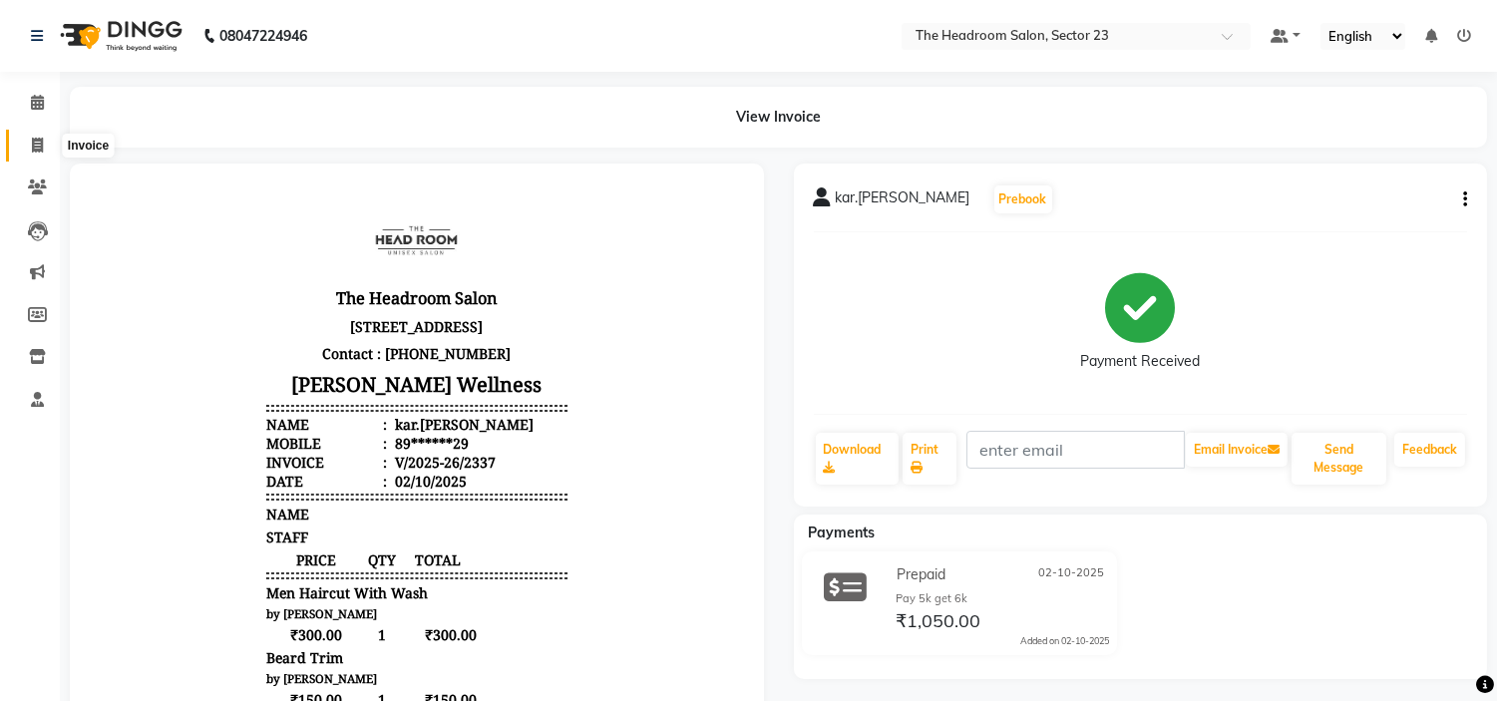
click at [26, 141] on span at bounding box center [37, 146] width 35 height 23
select select "service"
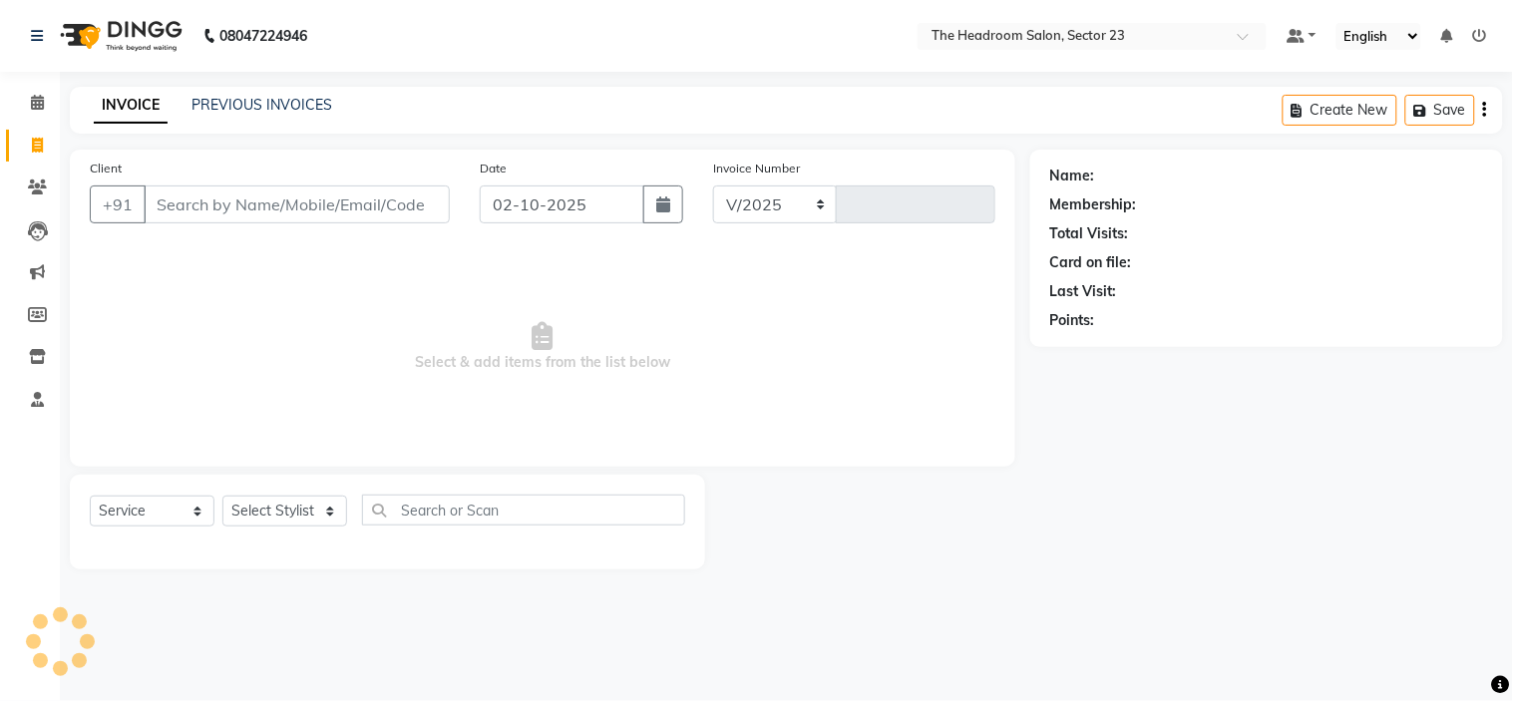
select select "6796"
type input "2338"
